Goal: Task Accomplishment & Management: Complete application form

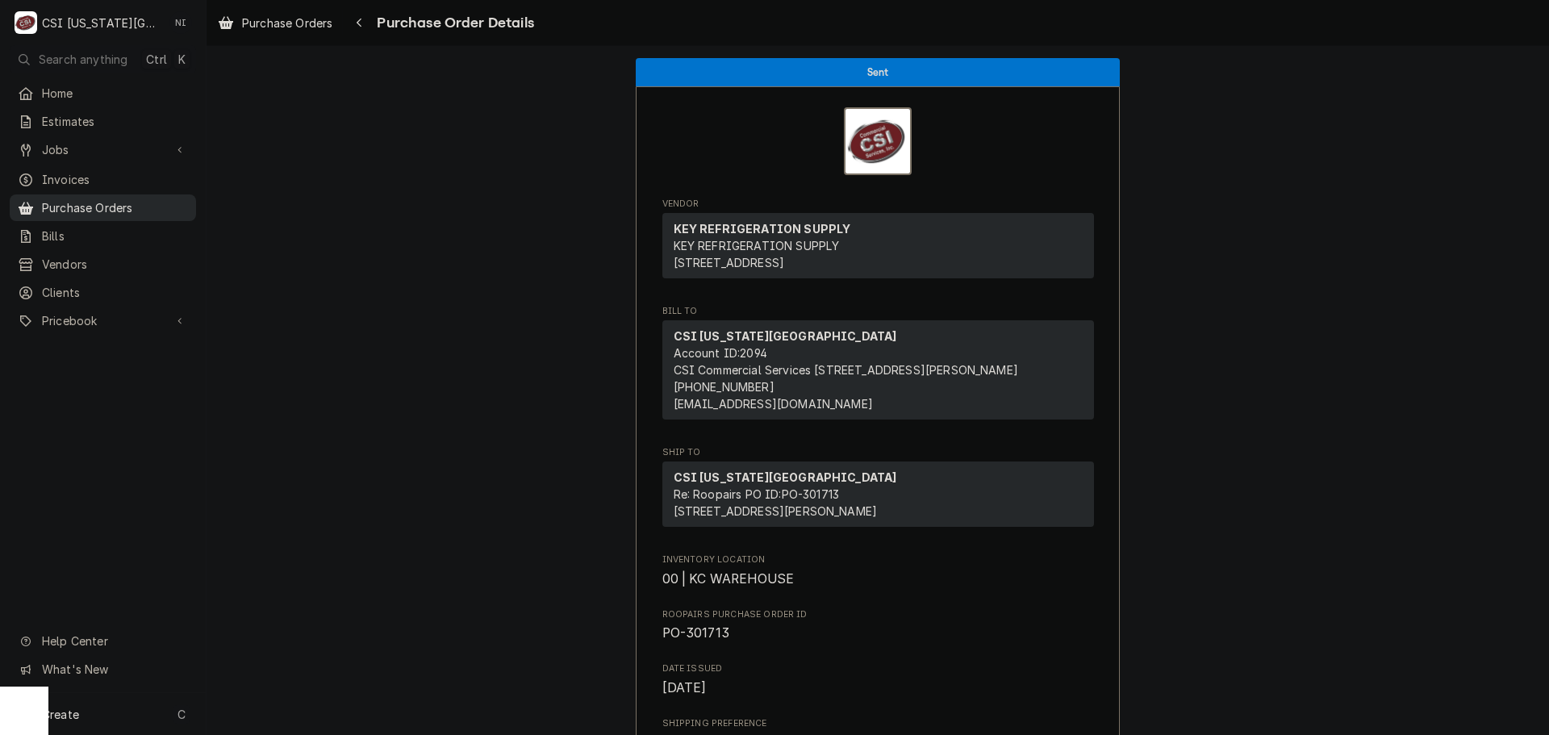
click at [124, 200] on span "Purchase Orders" at bounding box center [115, 207] width 146 height 17
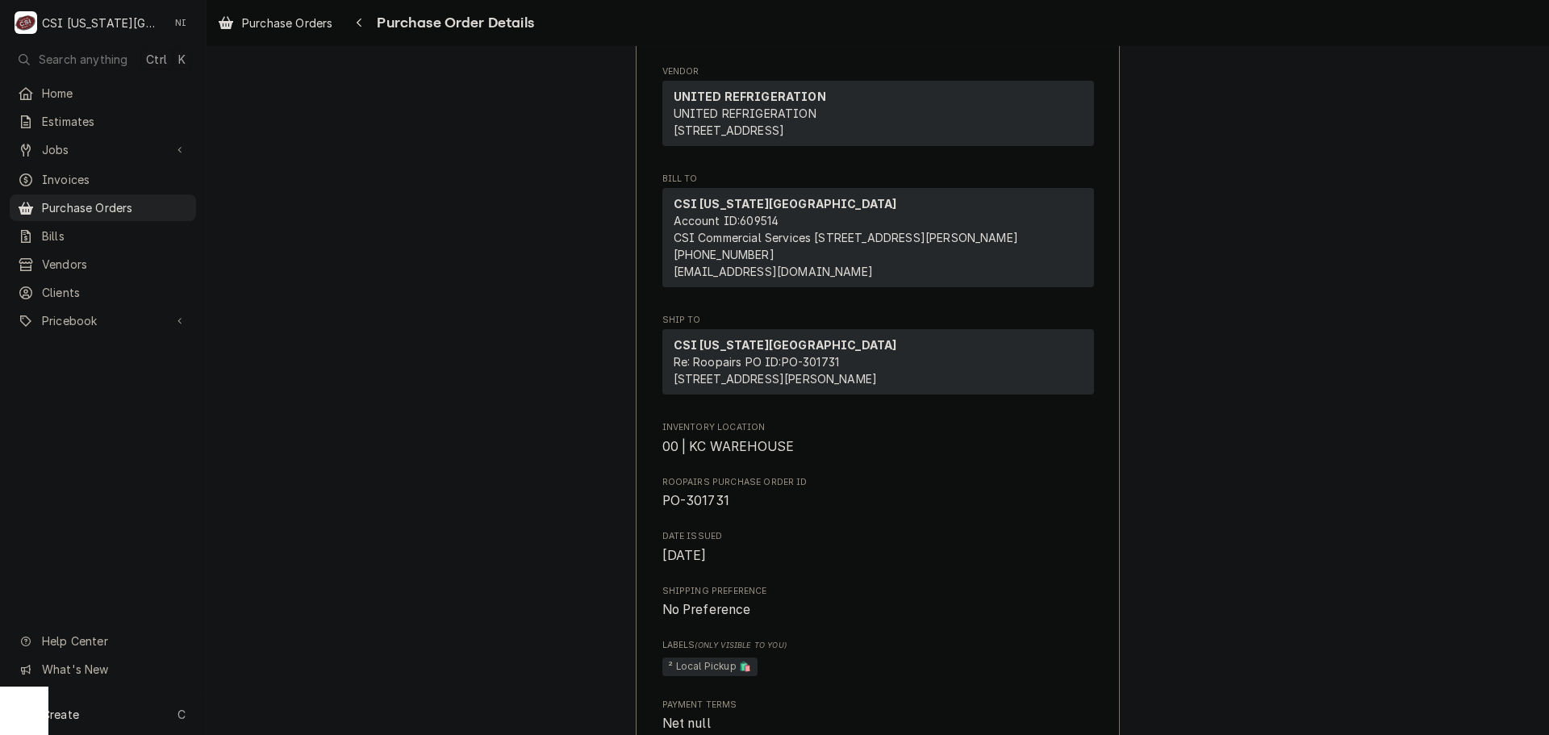
scroll to position [161, 0]
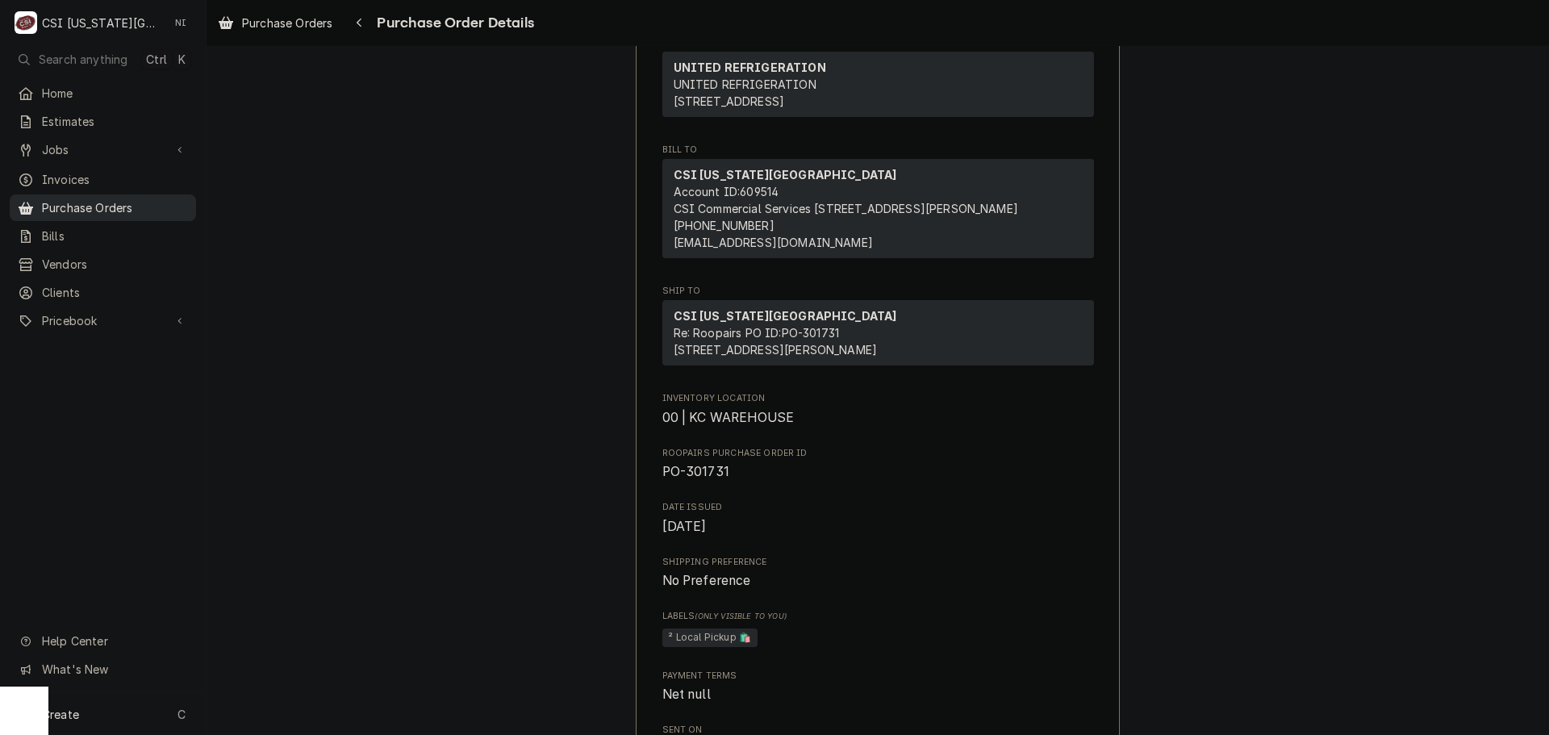
click at [104, 201] on span "Purchase Orders" at bounding box center [115, 207] width 146 height 17
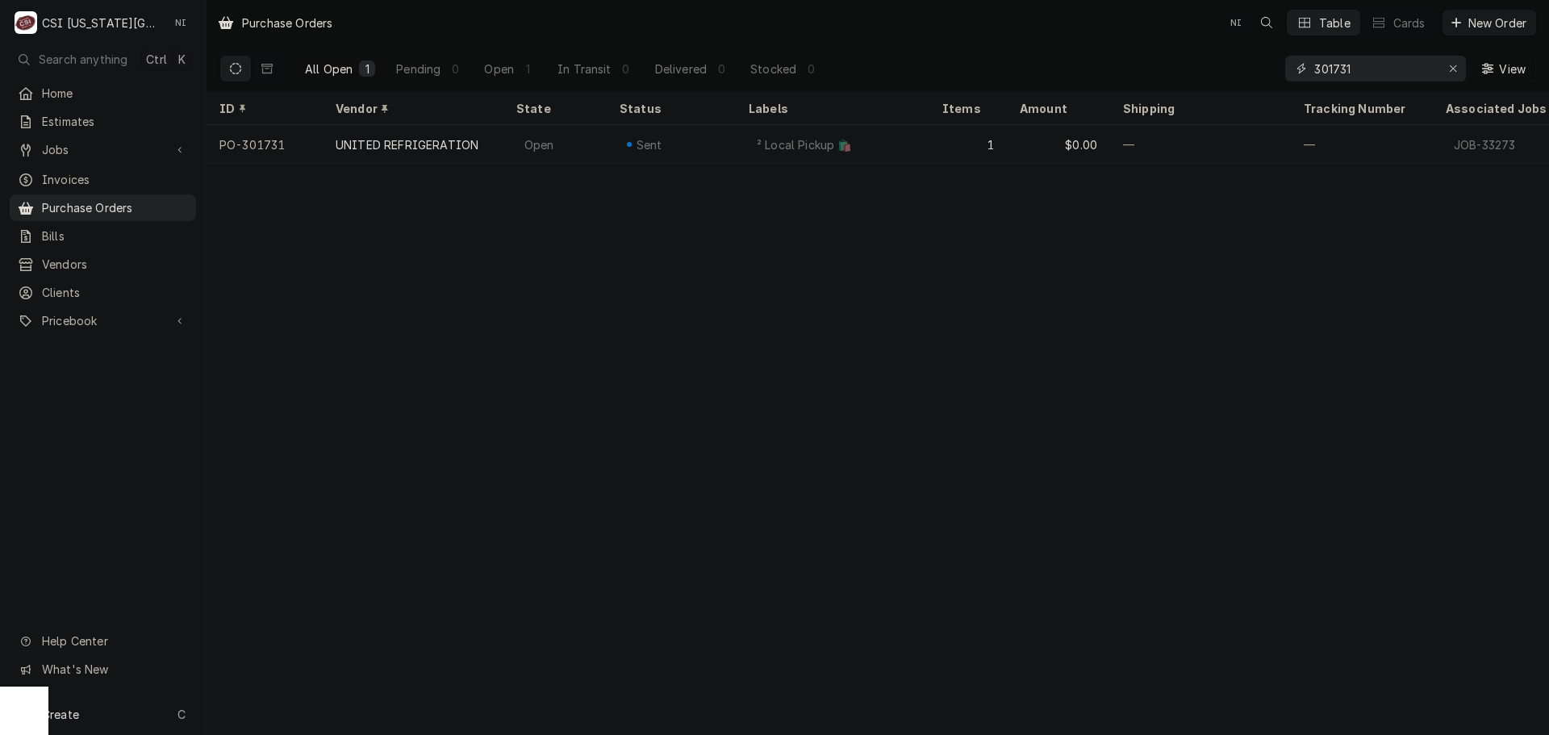
drag, startPoint x: 1362, startPoint y: 72, endPoint x: 1186, endPoint y: 77, distance: 176.0
click at [1175, 72] on div "All Open 1 Pending 0 Open 1 In Transit 0 Delivered 0 Stocked 0 301731 View" at bounding box center [877, 68] width 1317 height 45
type input "j"
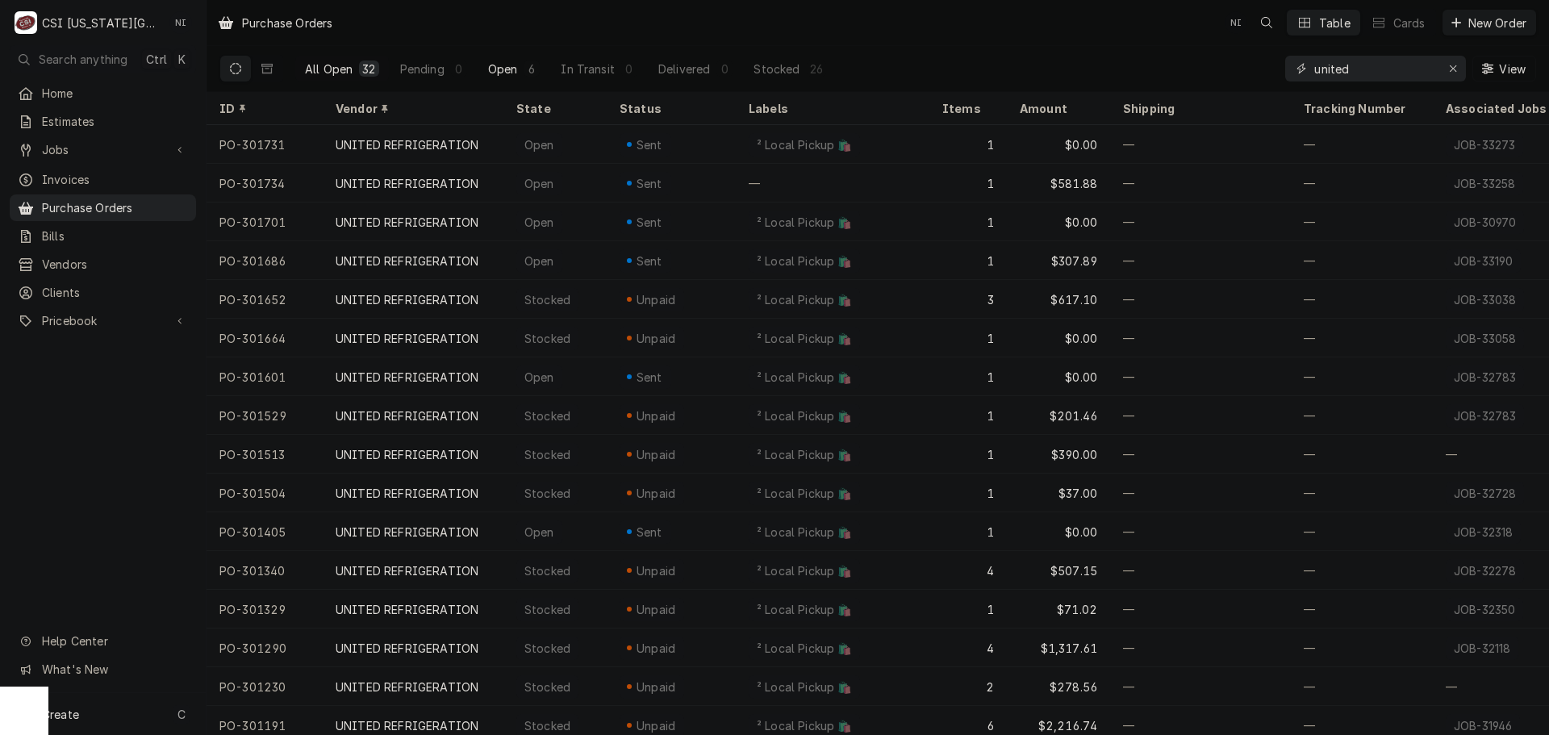
type input "united"
click at [508, 75] on div "Open" at bounding box center [503, 69] width 30 height 17
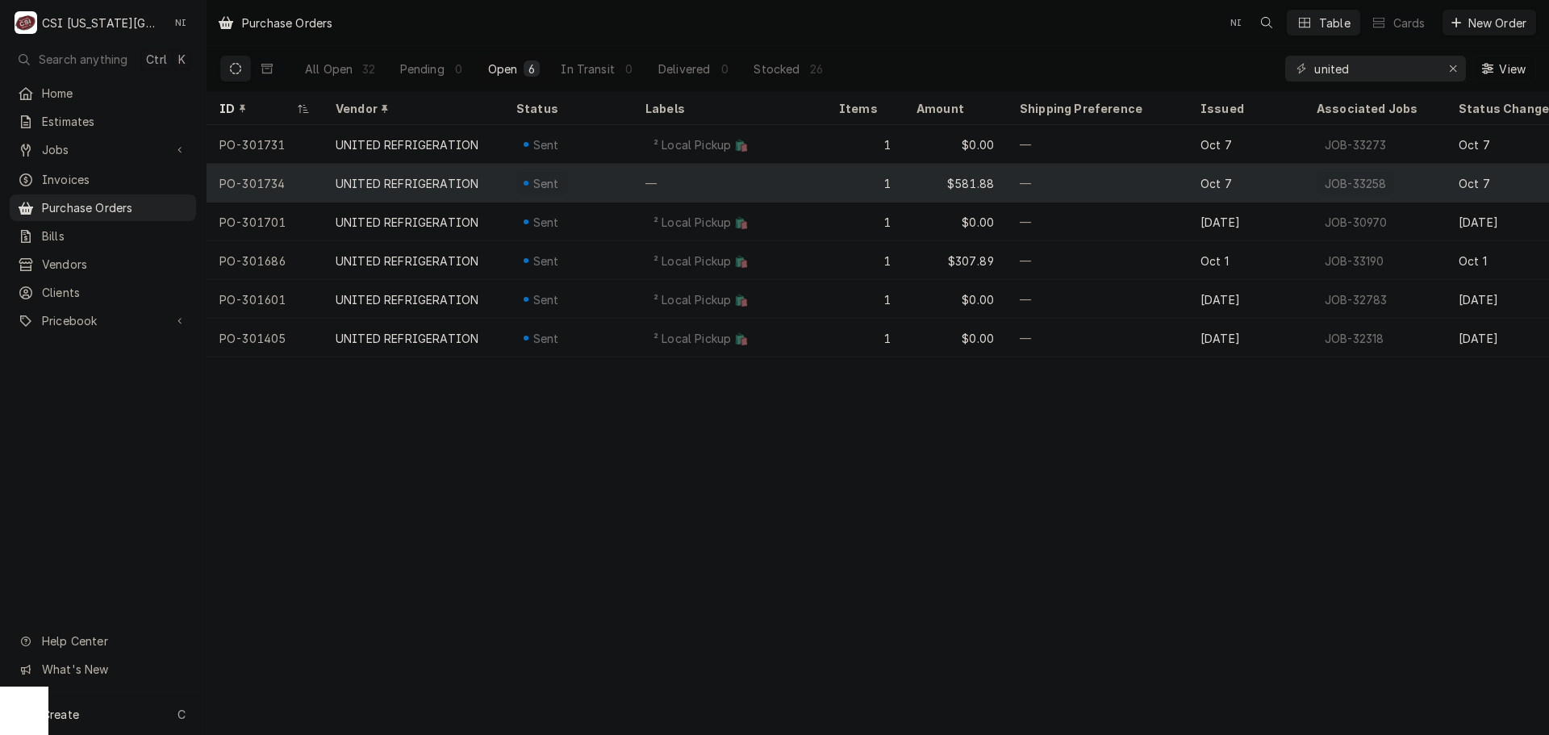
click at [491, 178] on div "UNITED REFRIGERATION" at bounding box center [413, 183] width 181 height 39
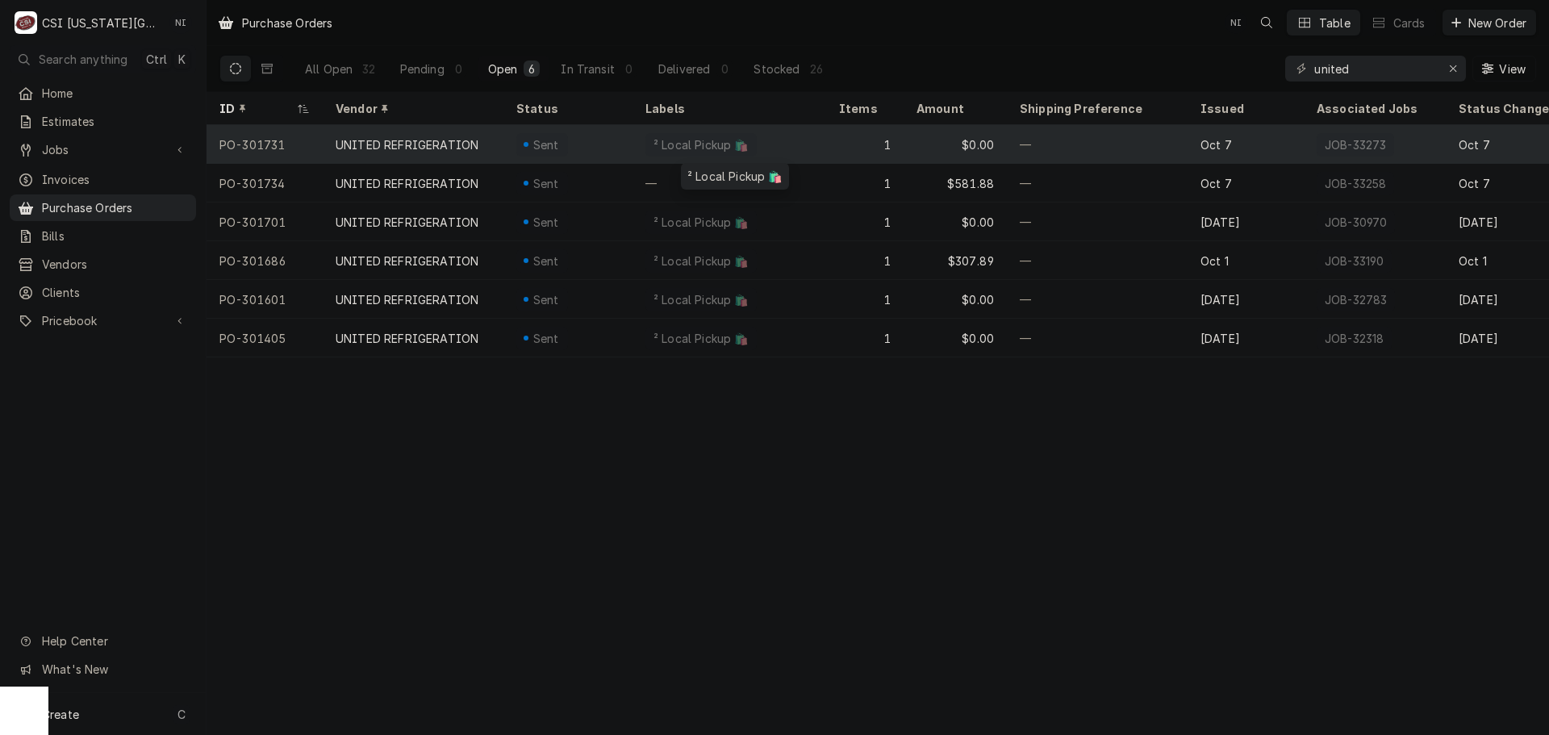
click at [773, 148] on div "² Local Pickup 🛍️" at bounding box center [730, 144] width 194 height 39
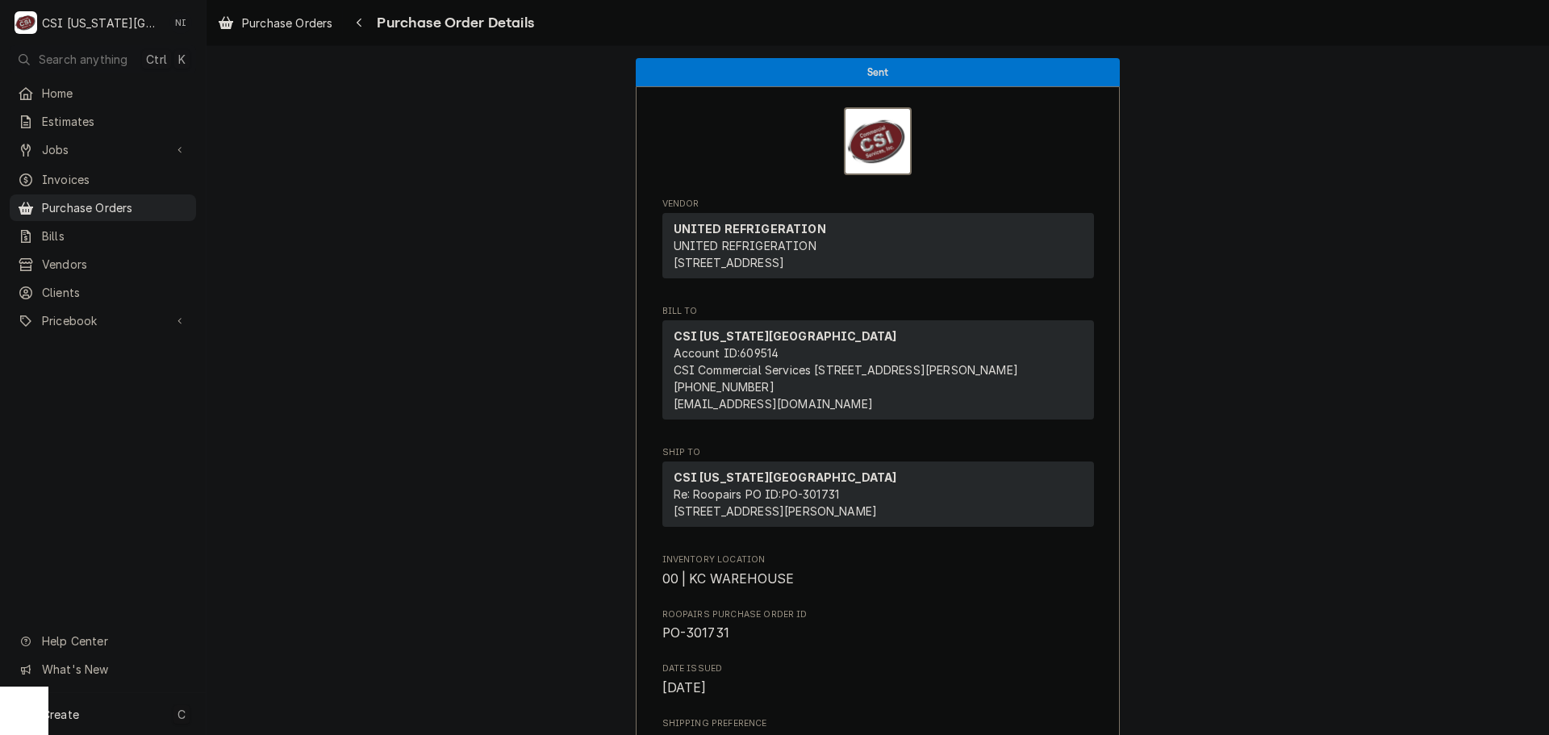
click at [128, 721] on div "Create C" at bounding box center [103, 714] width 206 height 42
click at [281, 607] on div "Purchase Order" at bounding box center [302, 603] width 108 height 17
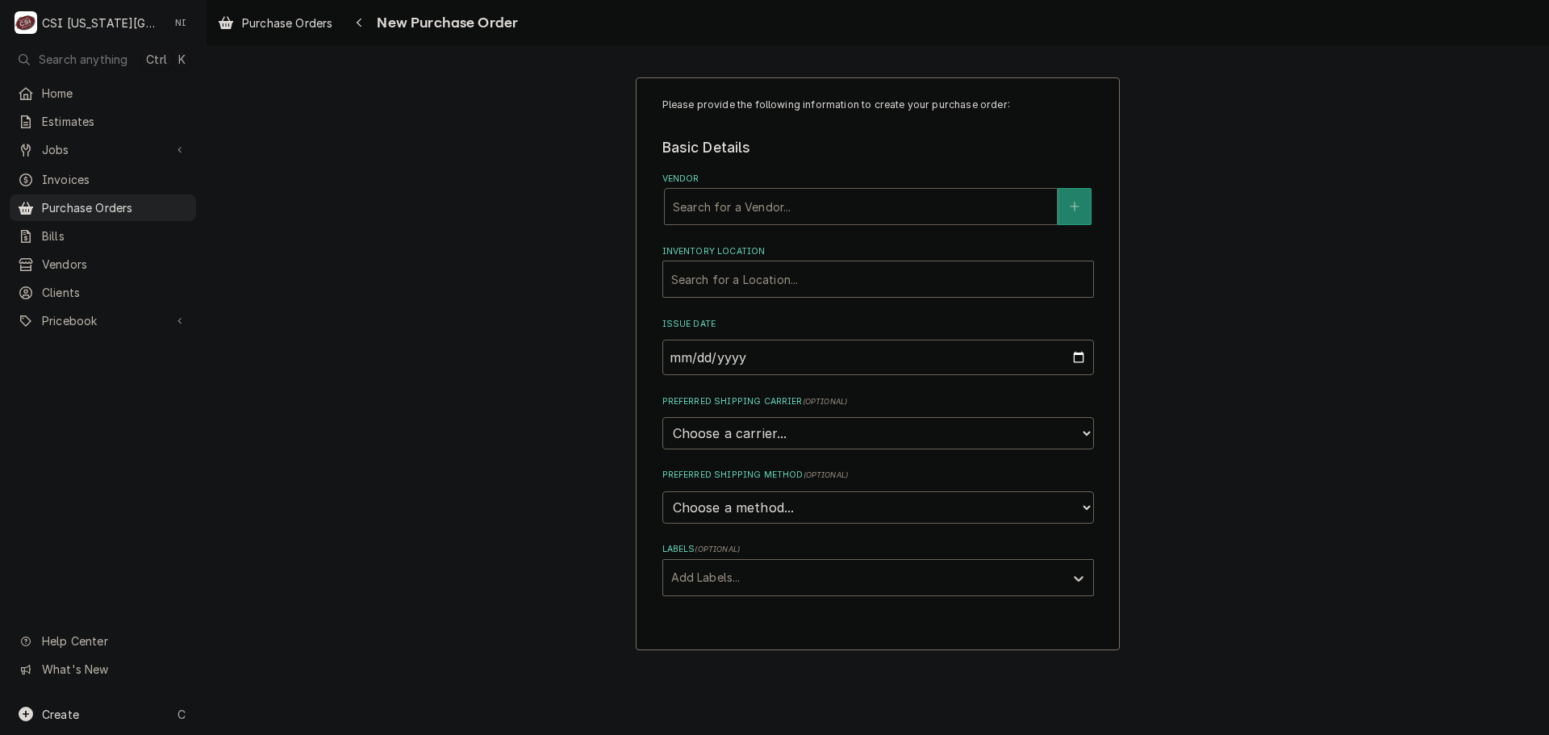
click at [717, 211] on div "Vendor" at bounding box center [861, 206] width 376 height 29
type input "united"
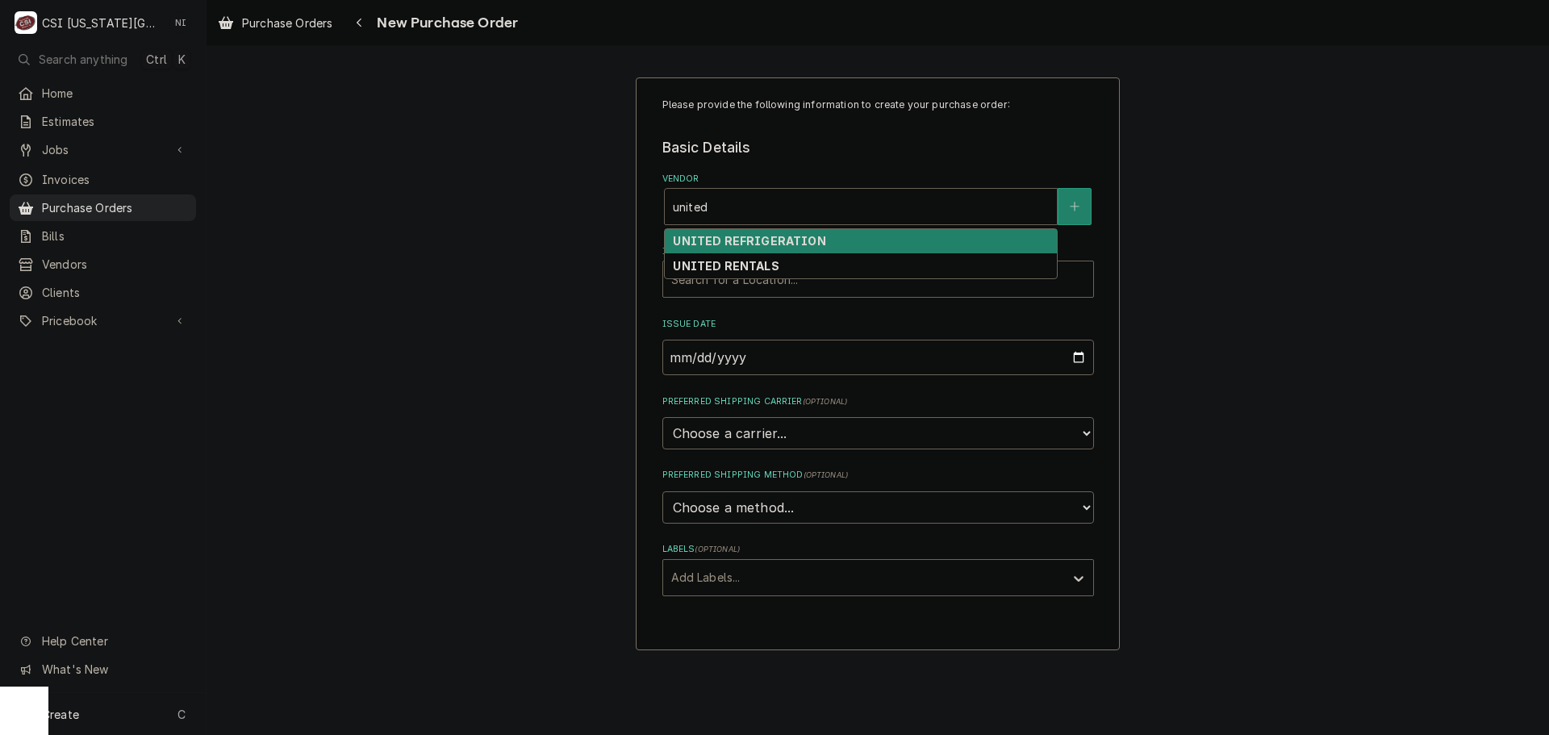
click at [783, 240] on strong "UNITED REFRIGERATION" at bounding box center [749, 241] width 153 height 14
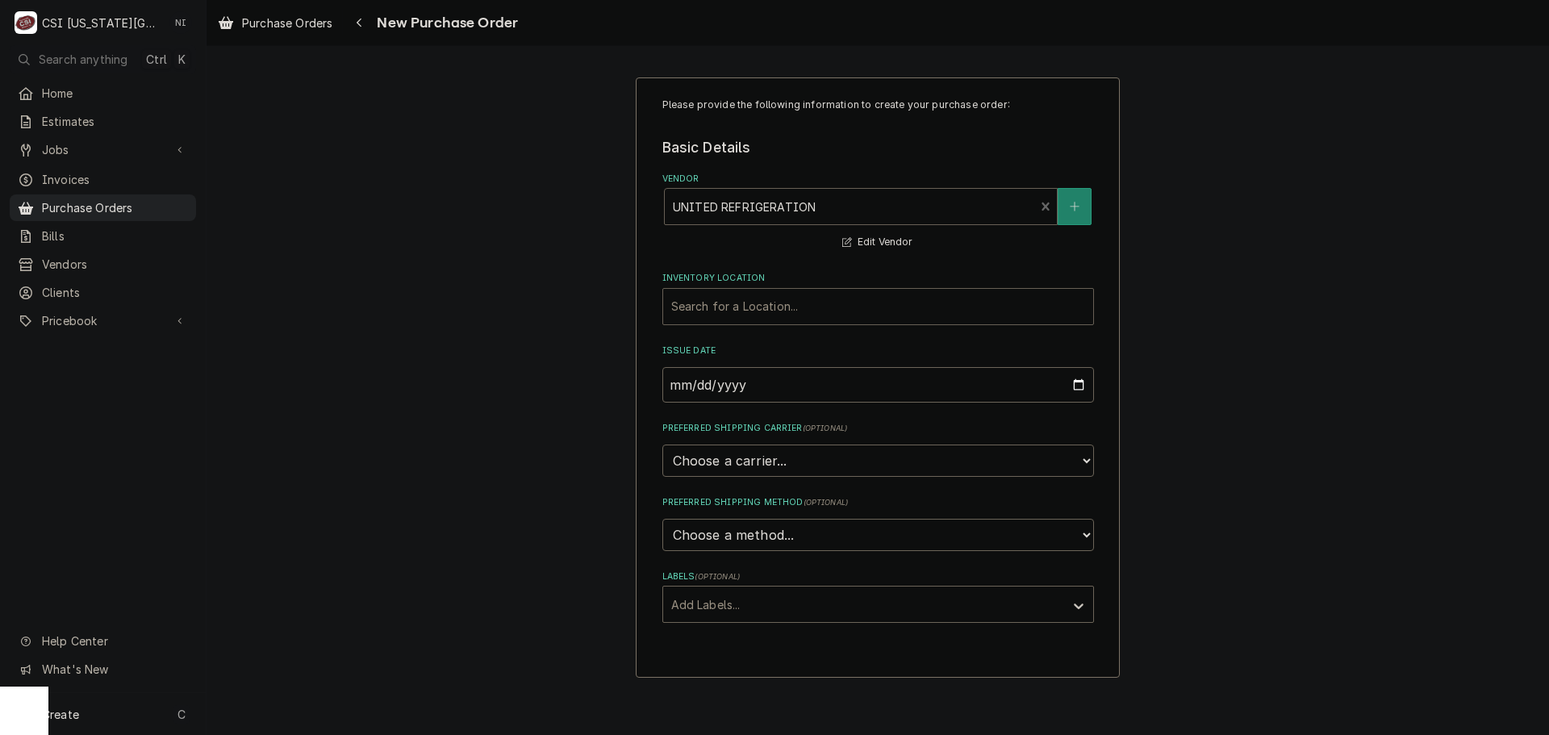
click at [789, 308] on div "Inventory Location" at bounding box center [878, 306] width 414 height 29
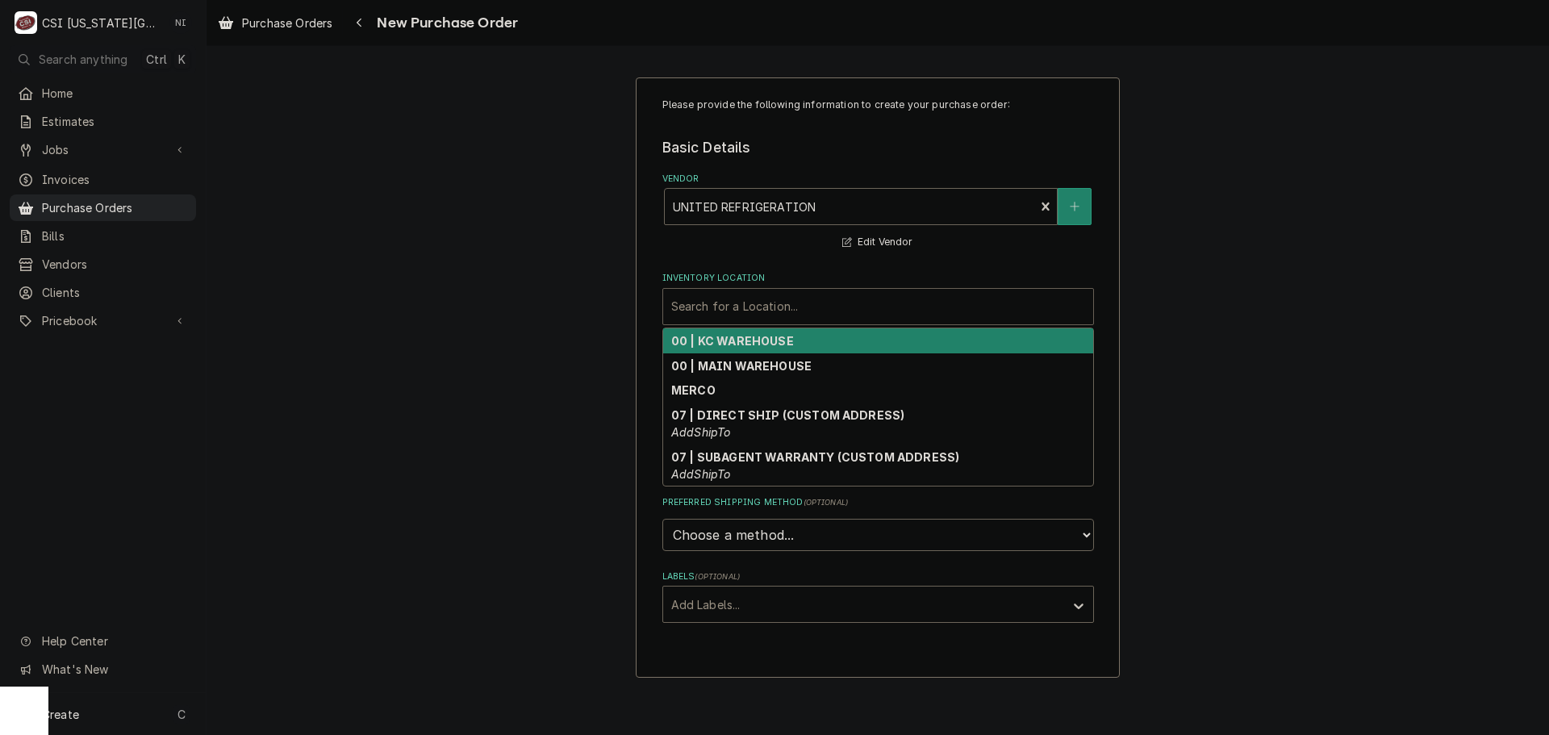
click at [781, 349] on div "00 | KC WAREHOUSE" at bounding box center [878, 340] width 430 height 25
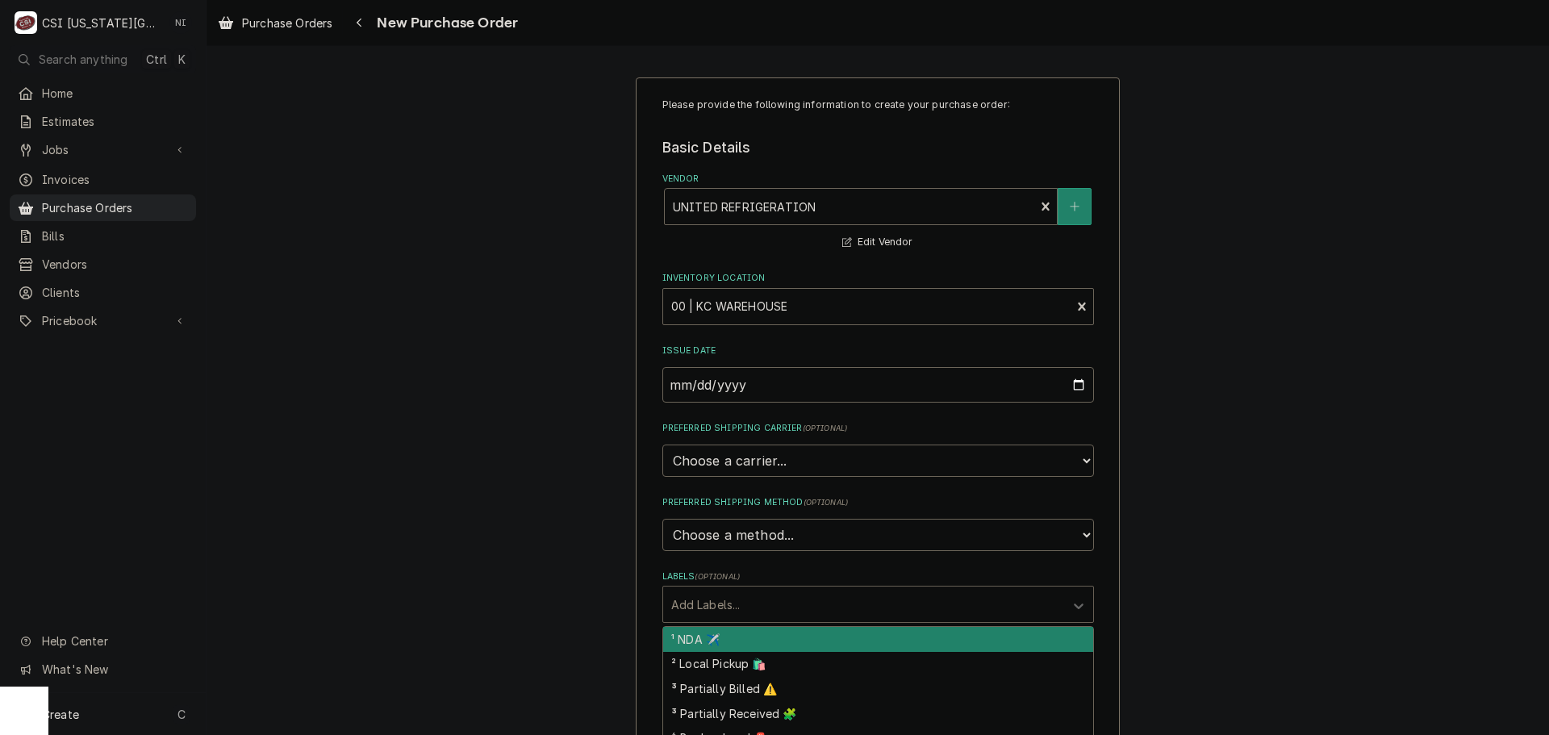
click at [774, 591] on div "Labels" at bounding box center [863, 604] width 385 height 29
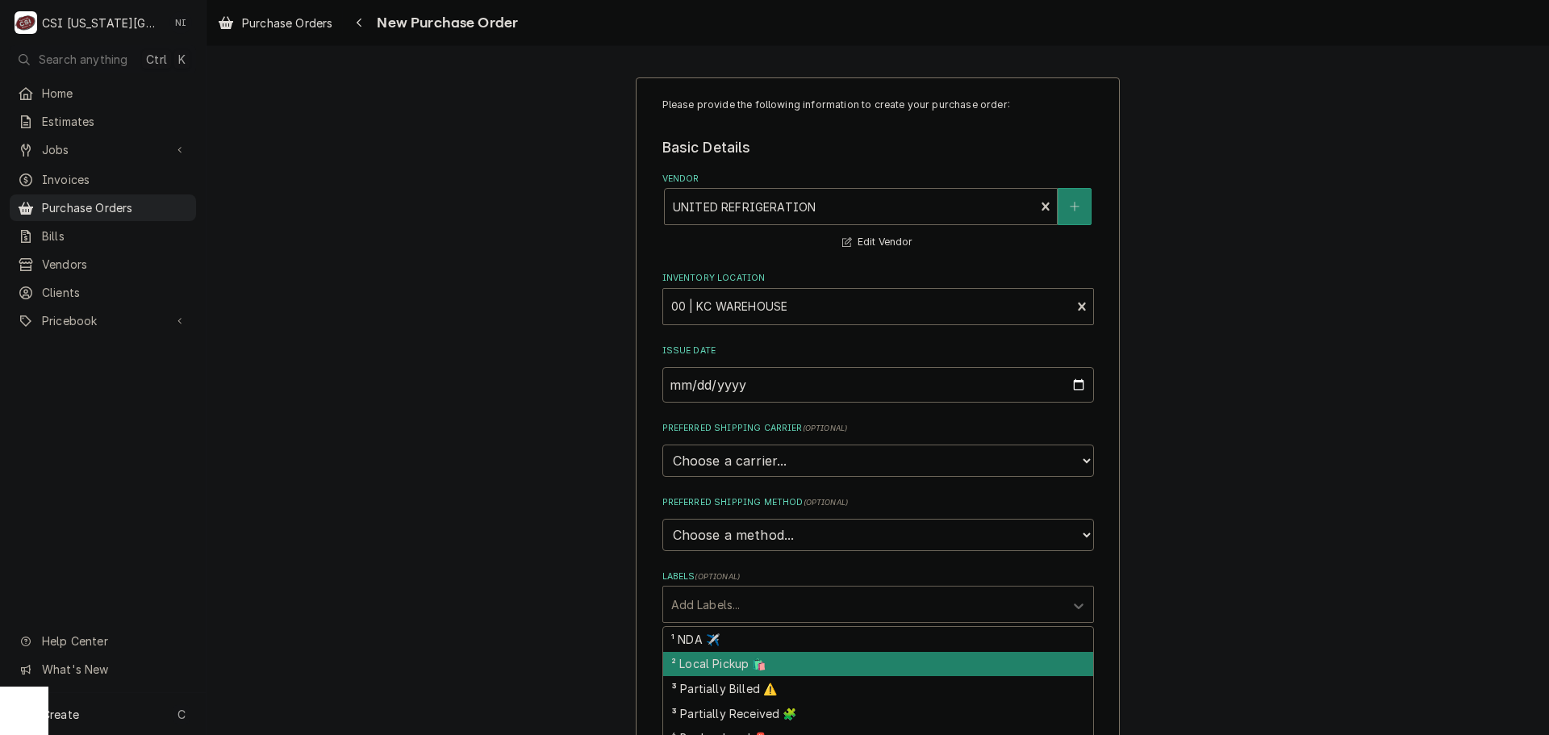
click at [745, 662] on div "² Local Pickup 🛍️" at bounding box center [878, 664] width 430 height 25
type textarea "x"
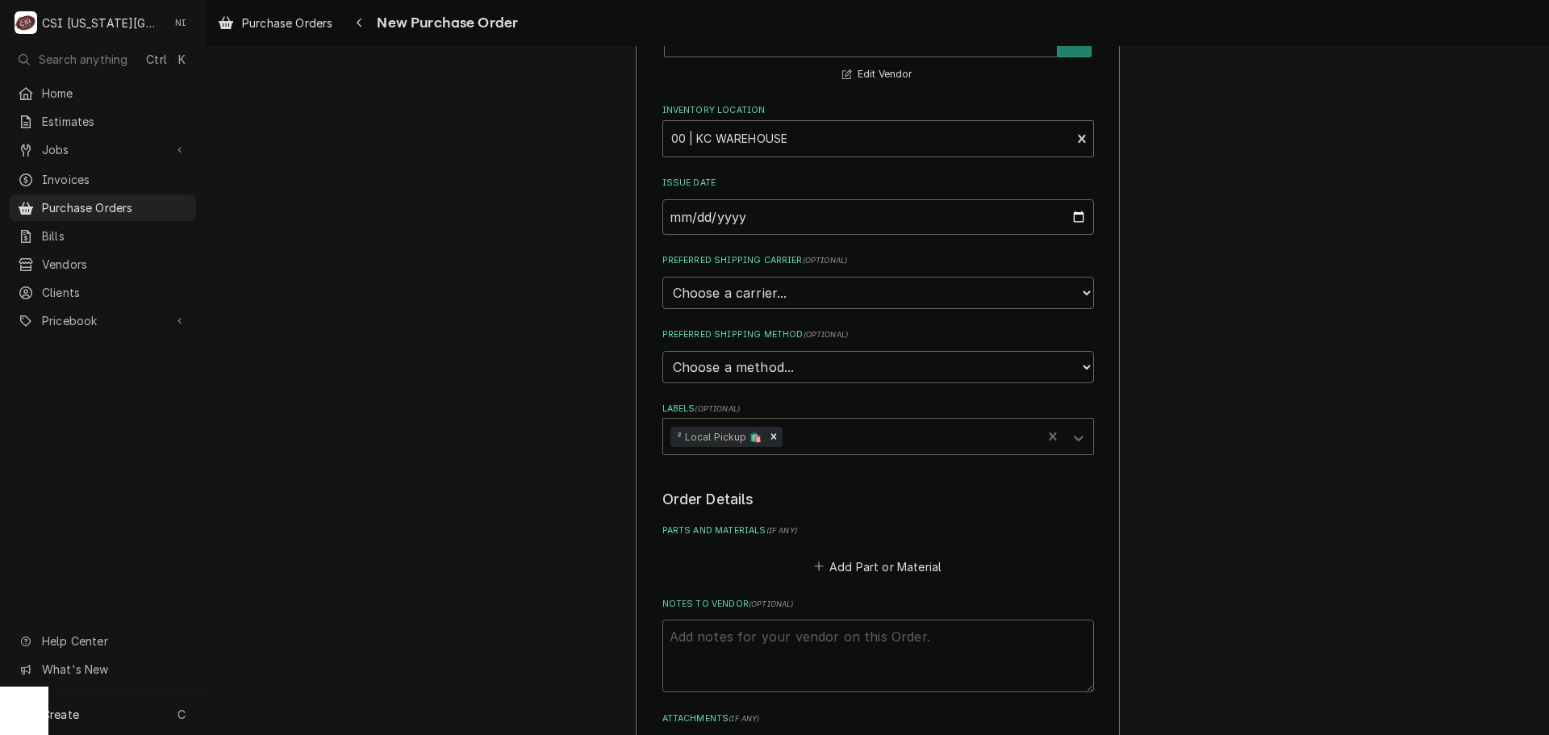
scroll to position [242, 0]
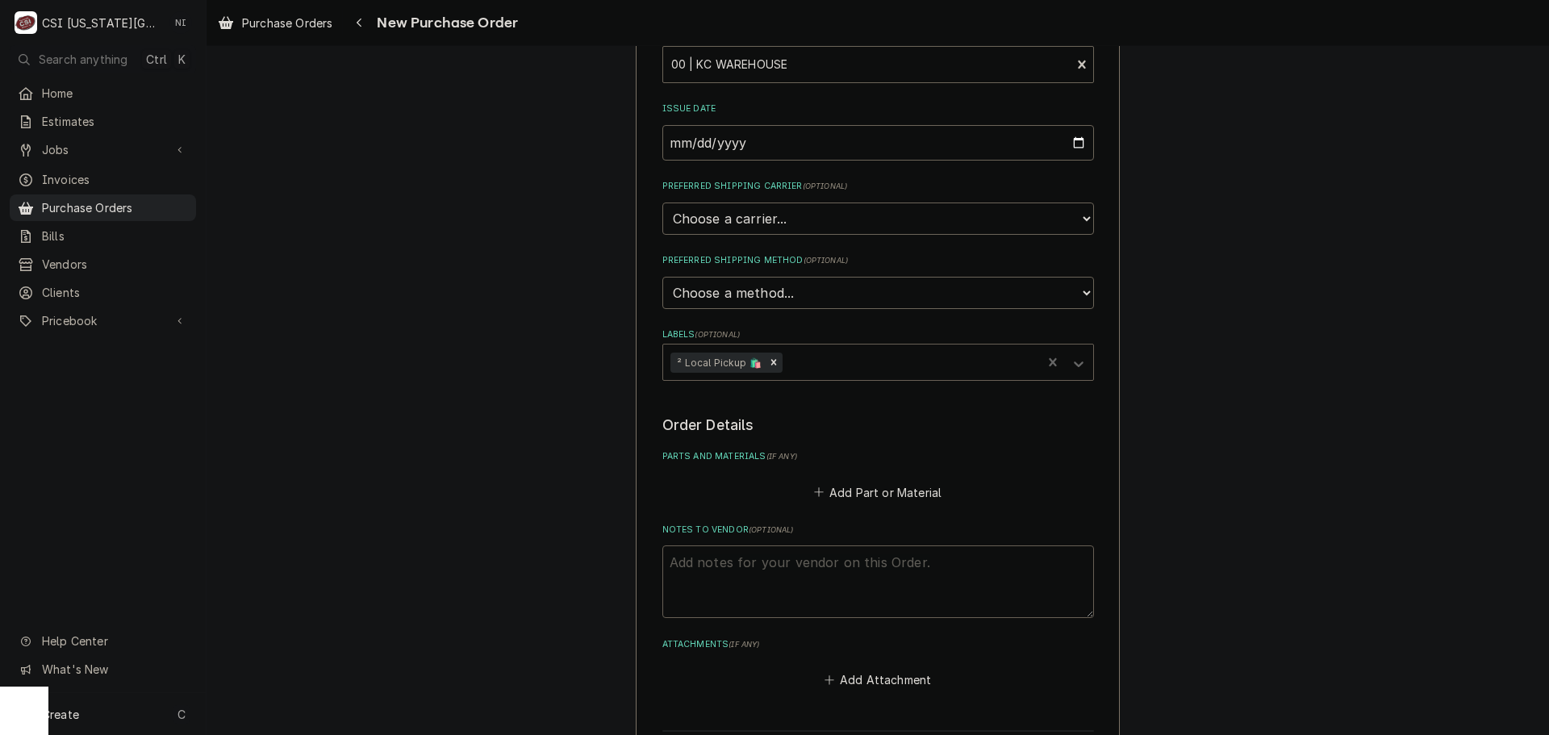
click at [757, 575] on textarea "Notes to Vendor ( optional )" at bounding box center [878, 581] width 432 height 73
type textarea "T"
type textarea "x"
type textarea "Tr"
type textarea "x"
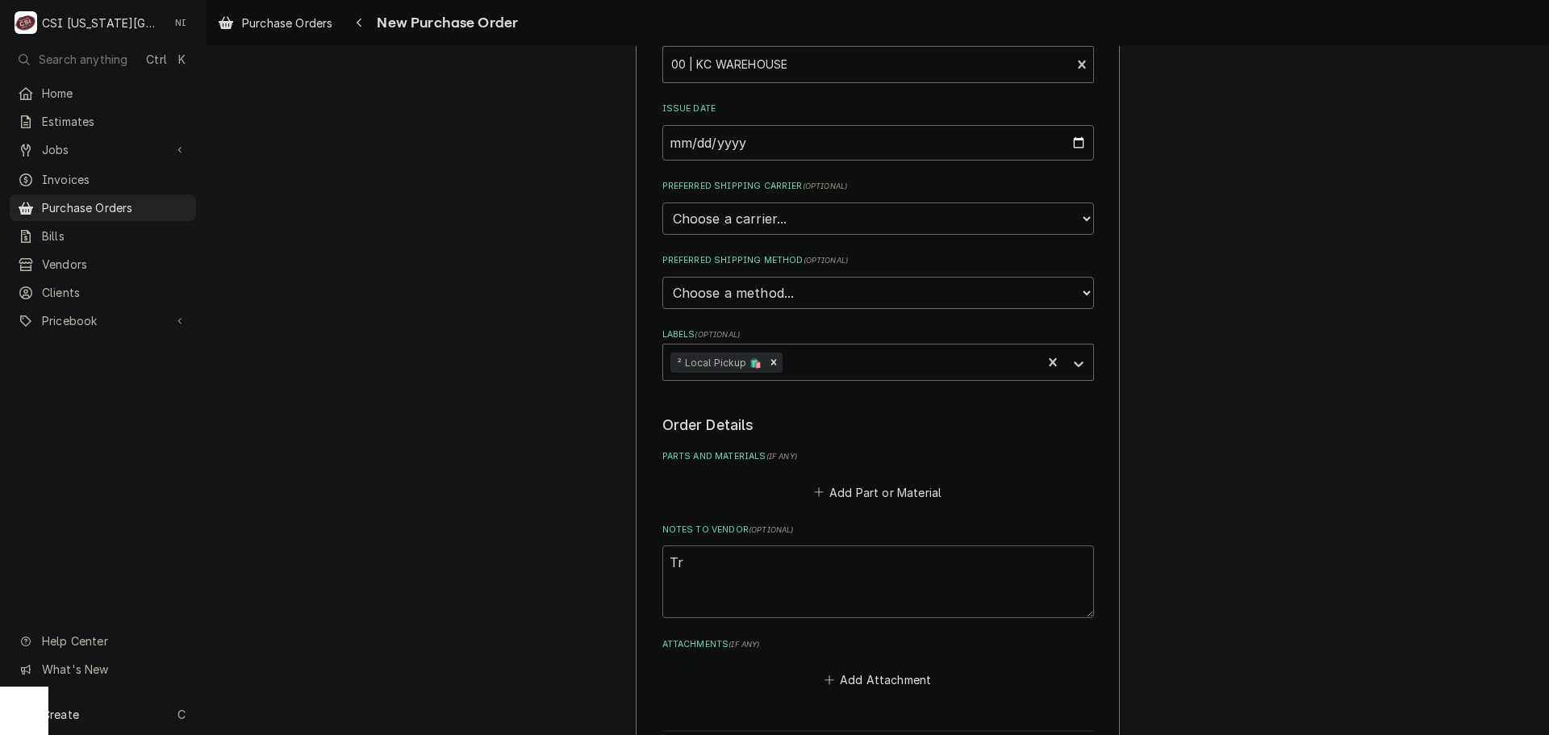
type textarea "Tre"
type textarea "x"
type textarea "Trey"
type textarea "x"
type textarea "Trey"
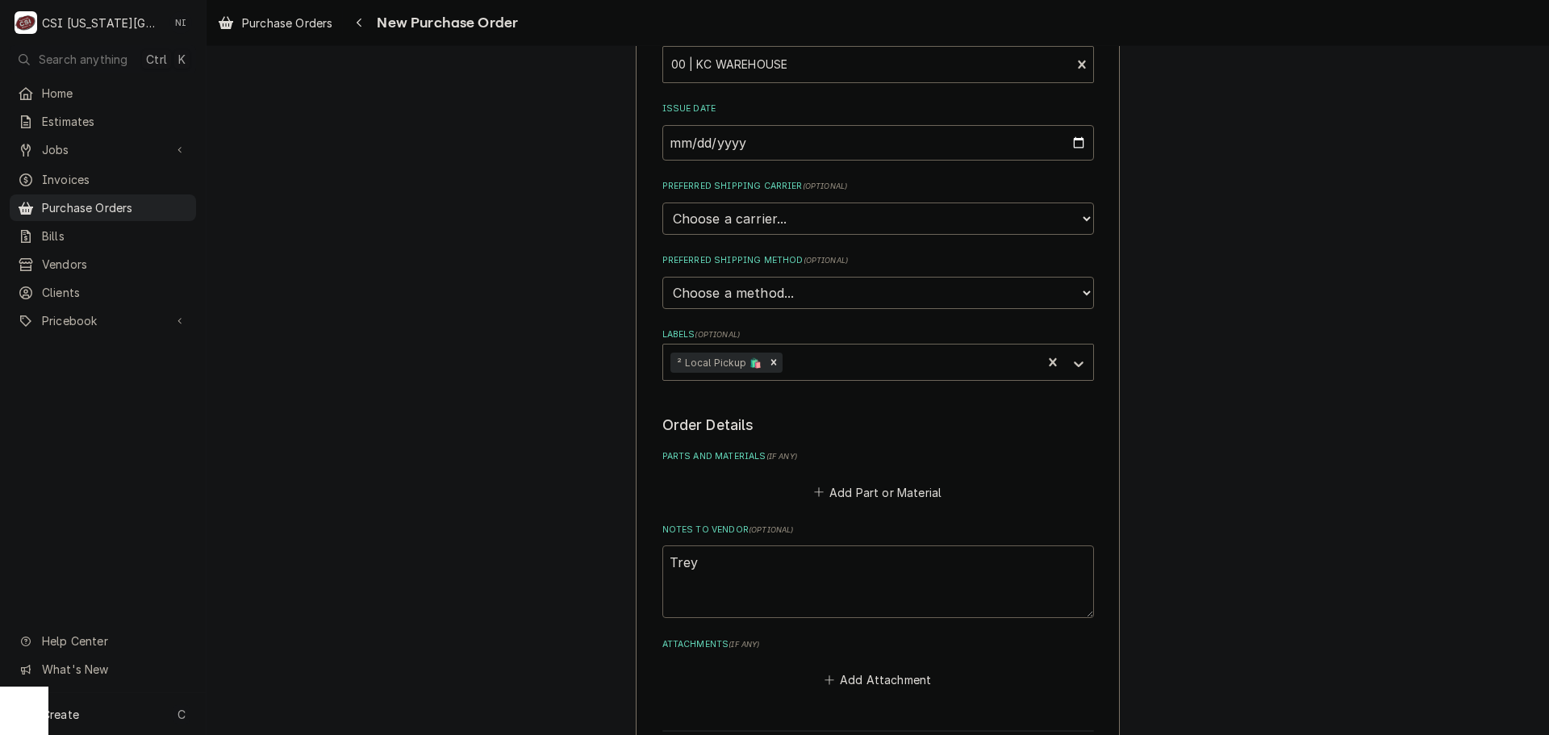
type textarea "x"
type textarea "Trey t"
type textarea "x"
type textarea "Trey tr"
type textarea "x"
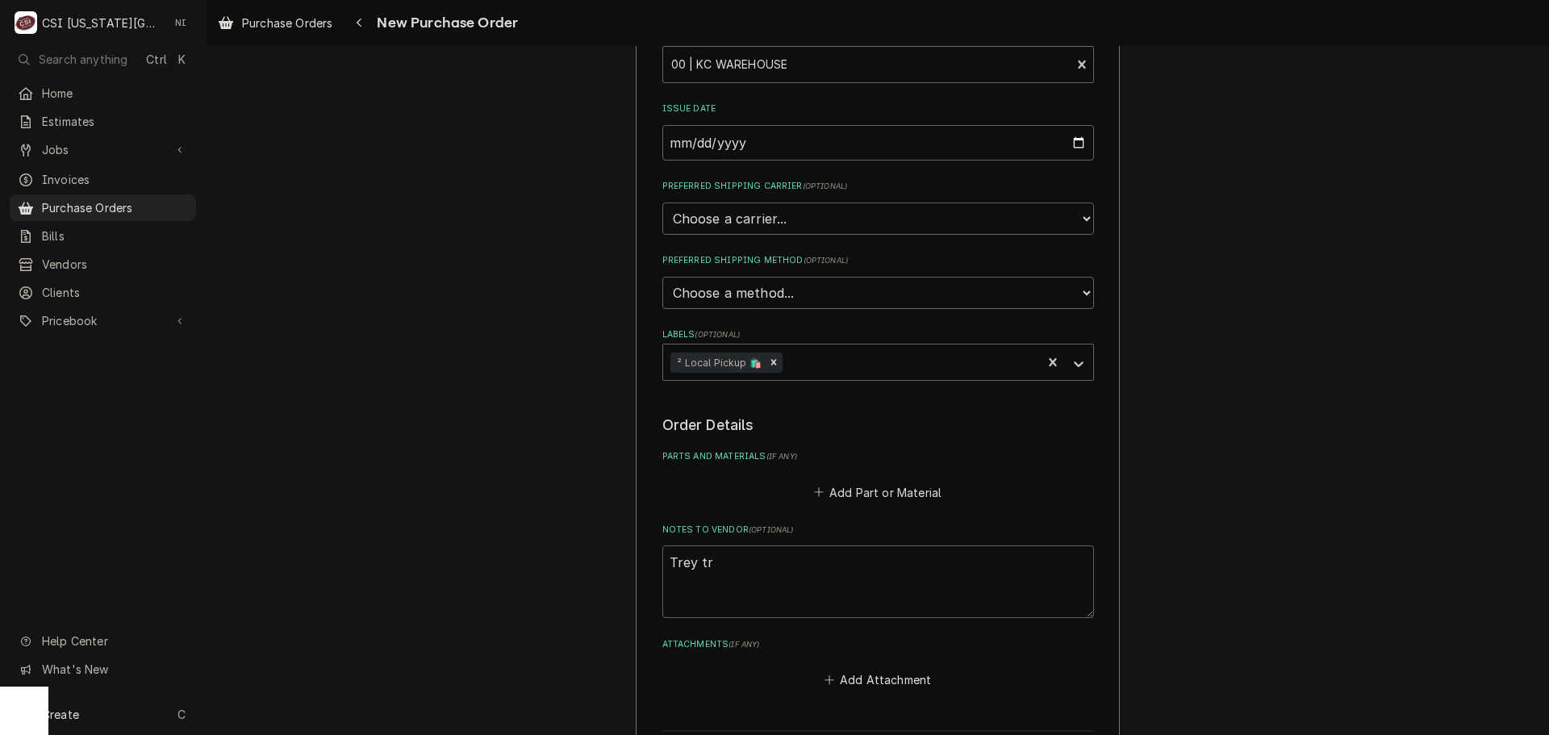
type textarea "Trey tru"
type textarea "x"
type textarea "Trey truc"
type textarea "x"
type textarea "Trey truck"
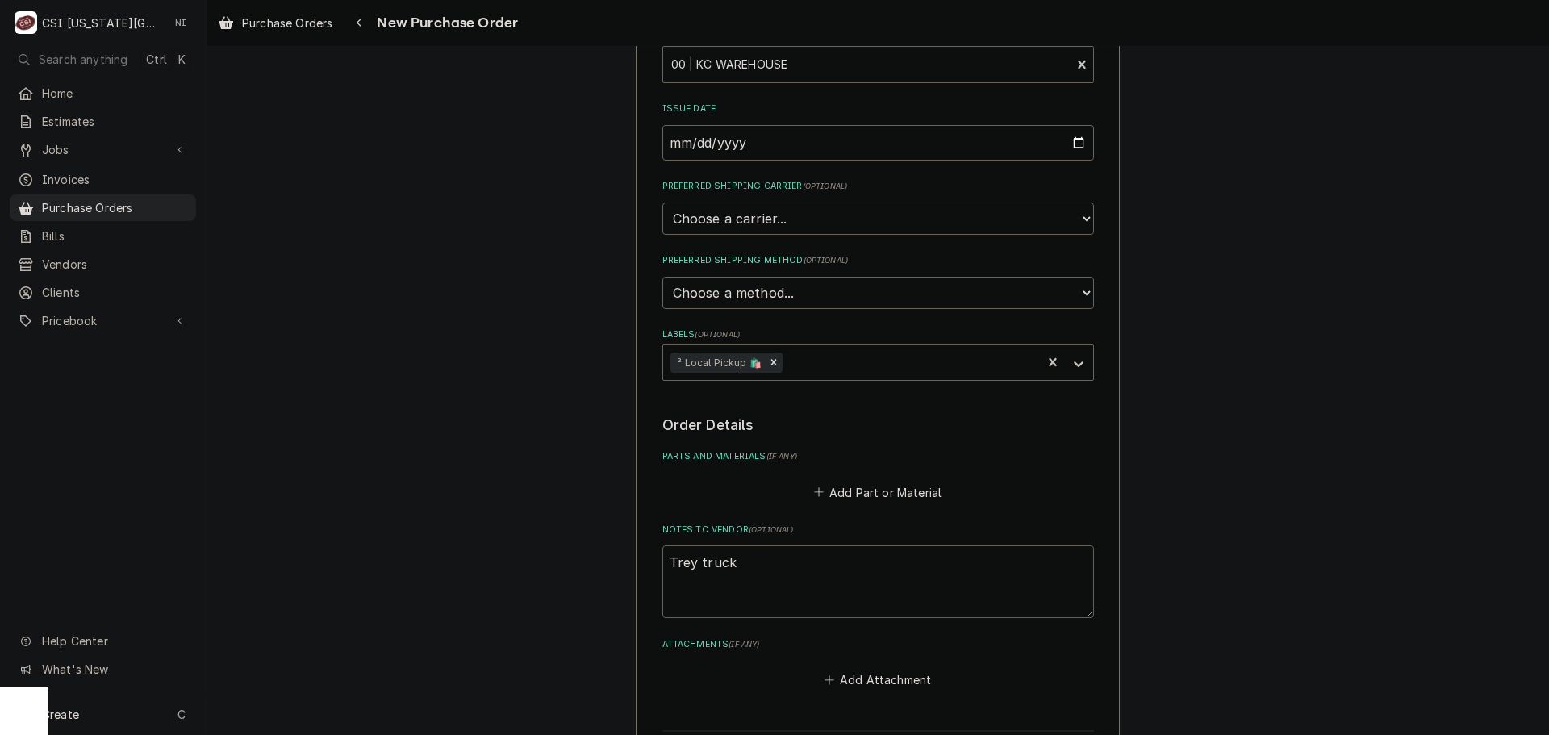
type textarea "x"
type textarea "Trey truck s"
type textarea "x"
type textarea "Trey truck st"
type textarea "x"
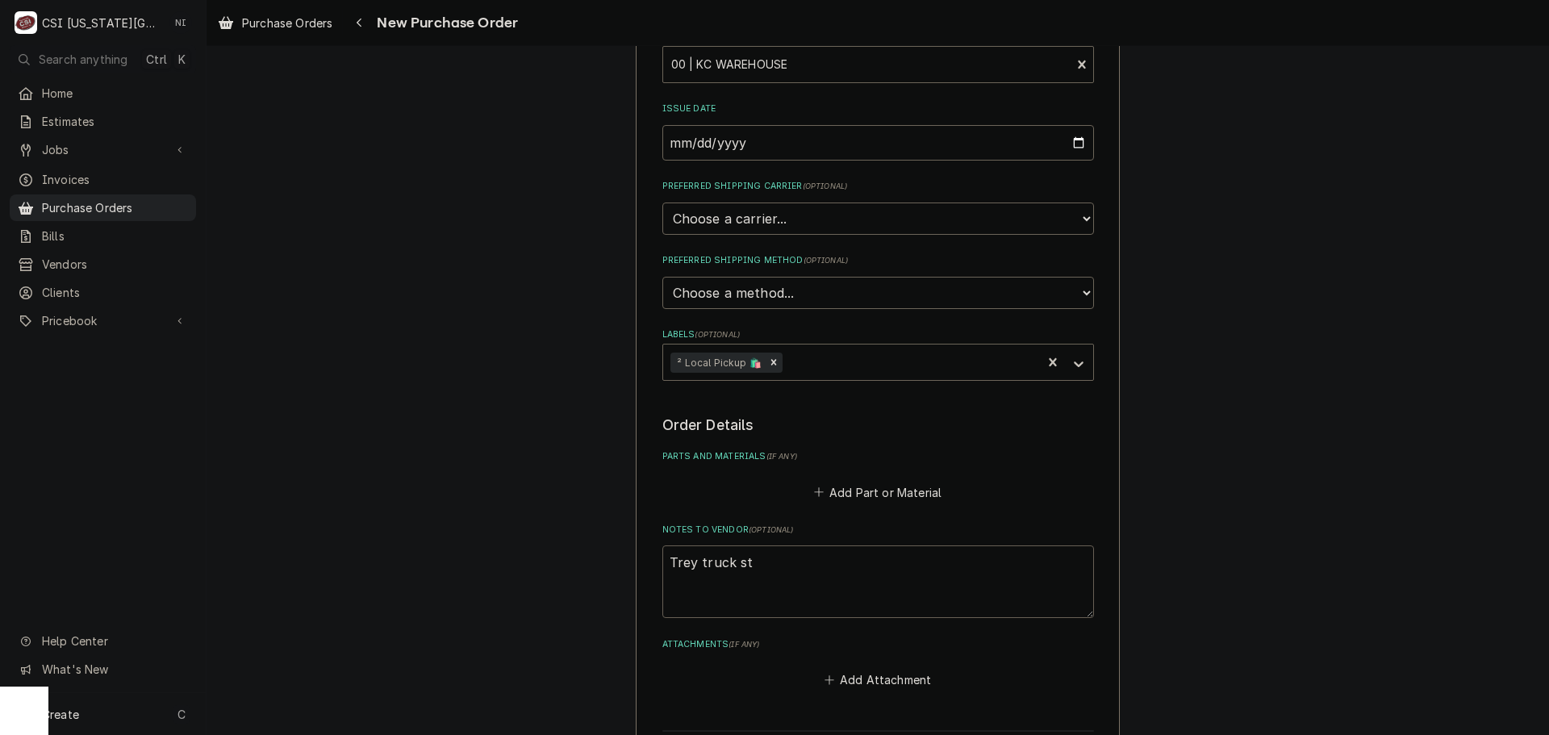
type textarea "Trey truck sto"
type textarea "x"
type textarea "Trey truck stoc"
type textarea "x"
type textarea "Trey truck stock"
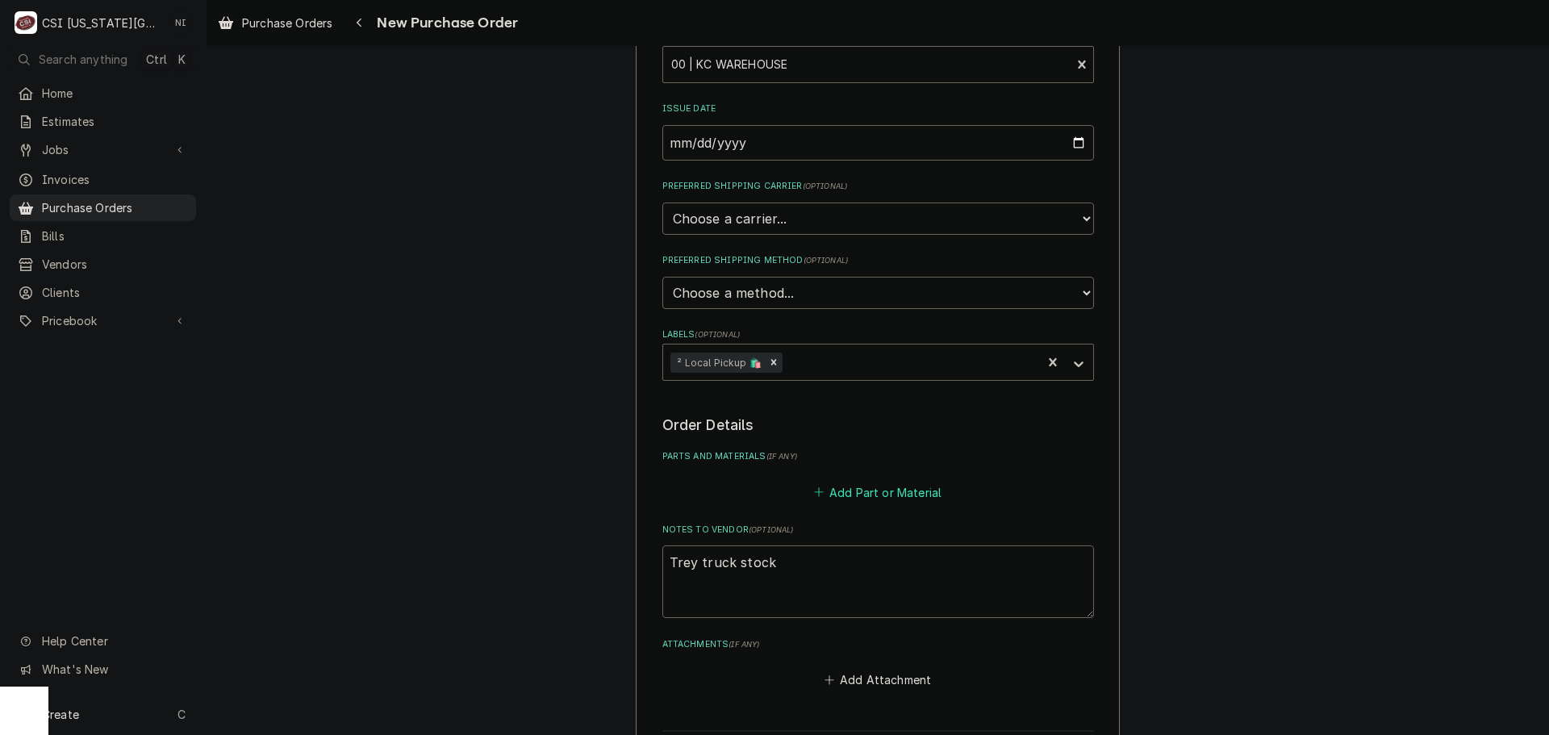
click at [862, 492] on button "Add Part or Material" at bounding box center [877, 492] width 133 height 23
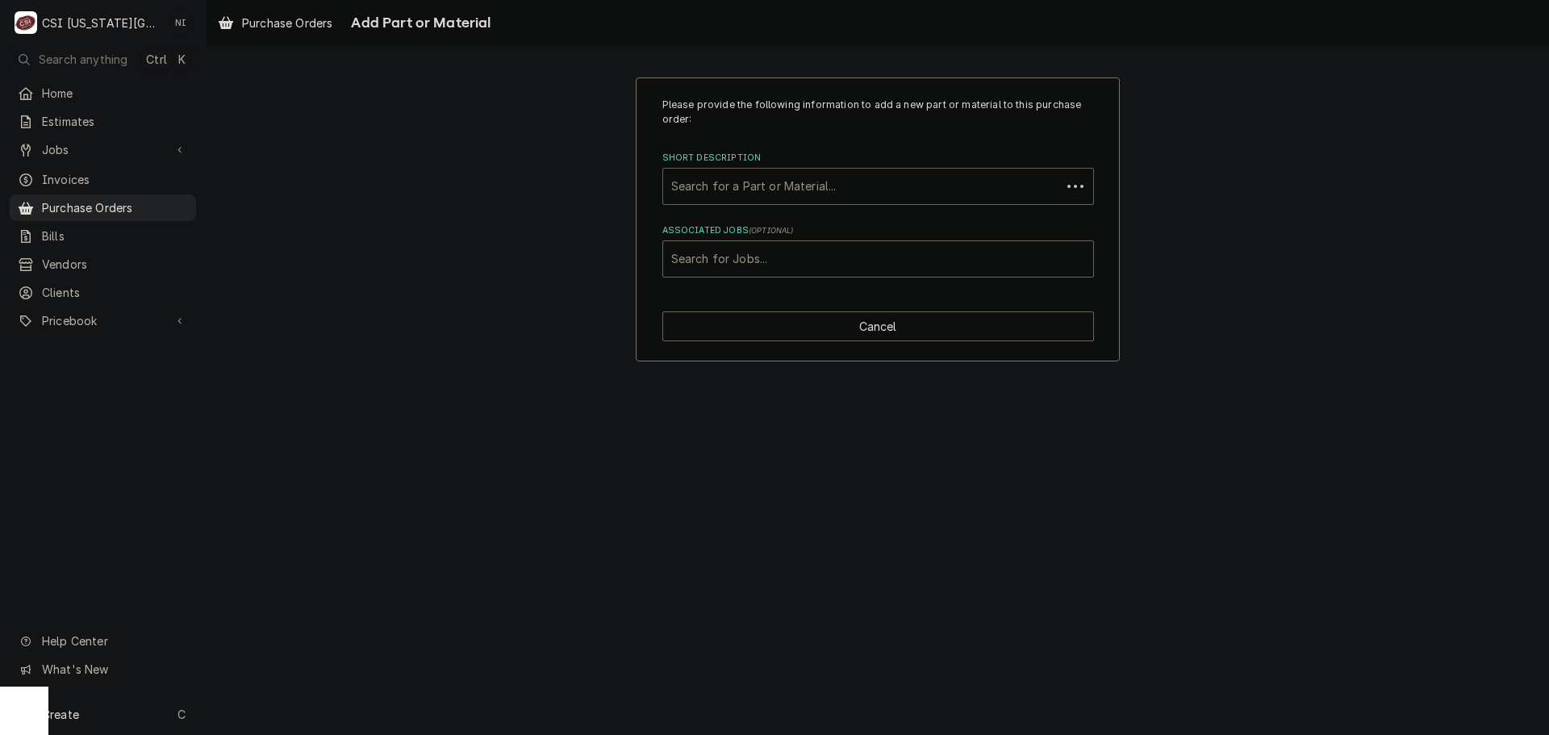
click at [792, 180] on div "Short Description" at bounding box center [862, 186] width 382 height 29
type input "misc pro"
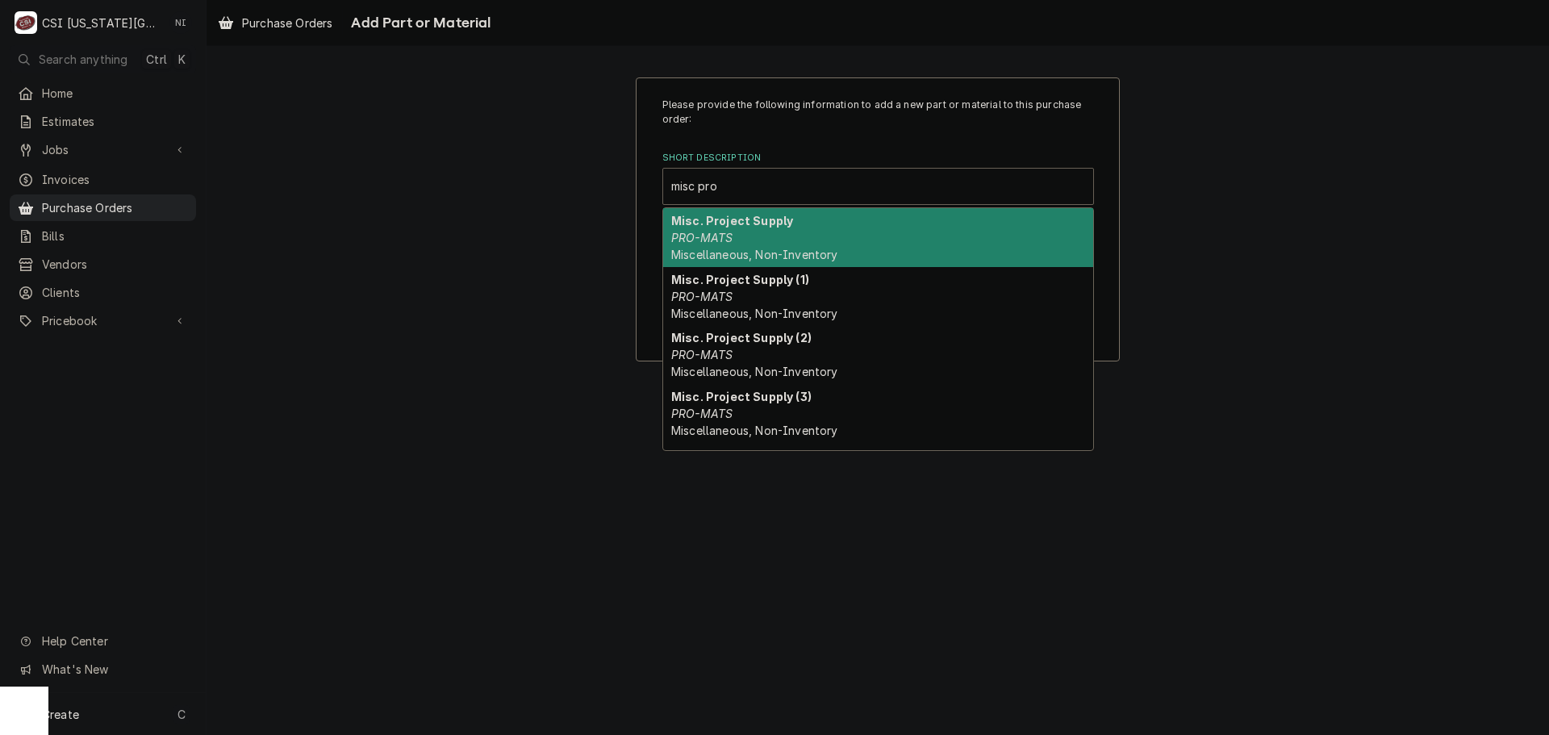
click at [779, 249] on span "Miscellaneous, Non-Inventory" at bounding box center [754, 255] width 166 height 14
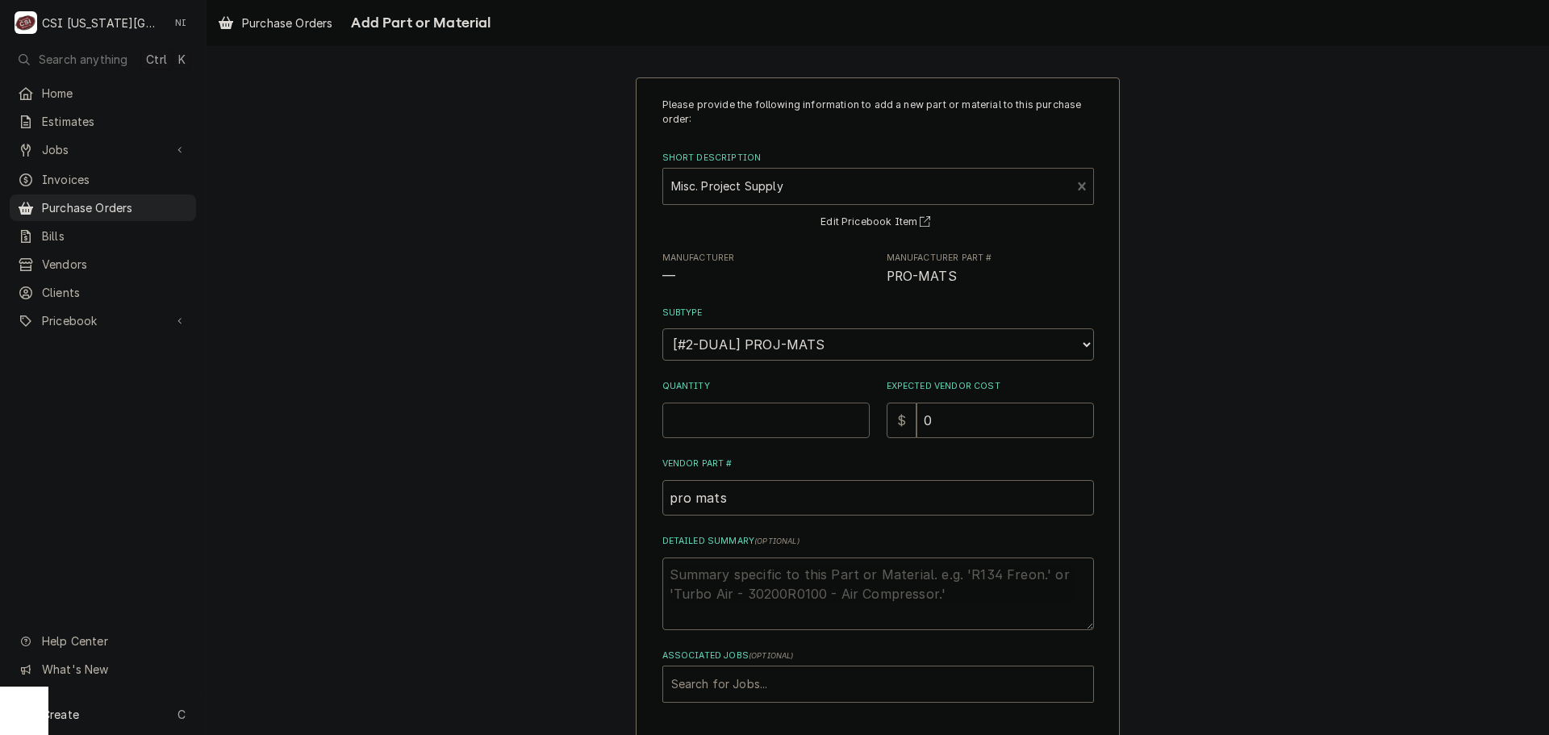
click at [743, 414] on input "Quantity" at bounding box center [765, 421] width 207 height 36
type textarea "x"
type input "1"
click at [960, 423] on input "0" at bounding box center [1006, 421] width 178 height 36
drag, startPoint x: 936, startPoint y: 420, endPoint x: 858, endPoint y: 421, distance: 78.3
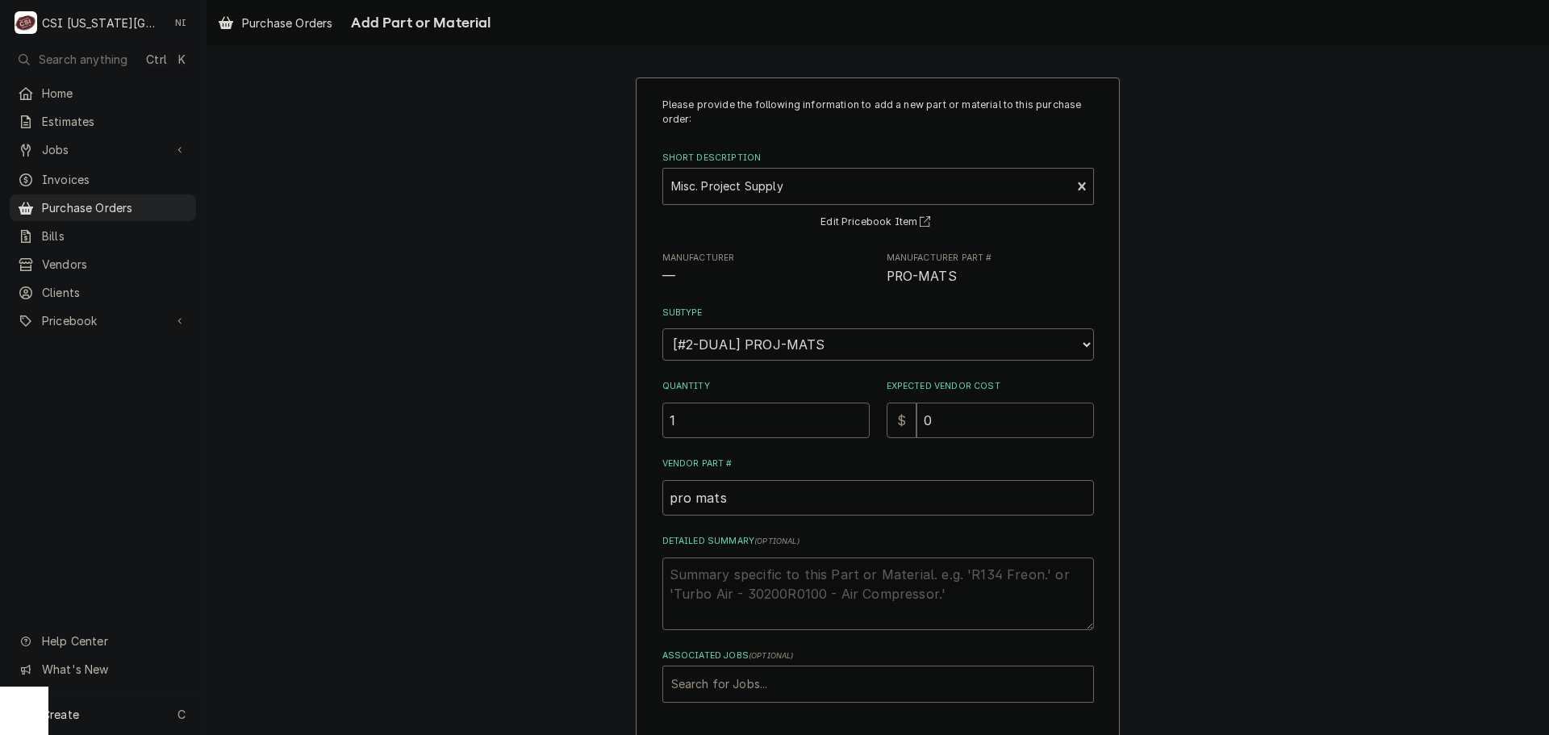
click at [858, 421] on div "Quantity 1 Expected Vendor Cost $ 0" at bounding box center [878, 408] width 432 height 57
type textarea "x"
type input "2"
type textarea "x"
type input "24"
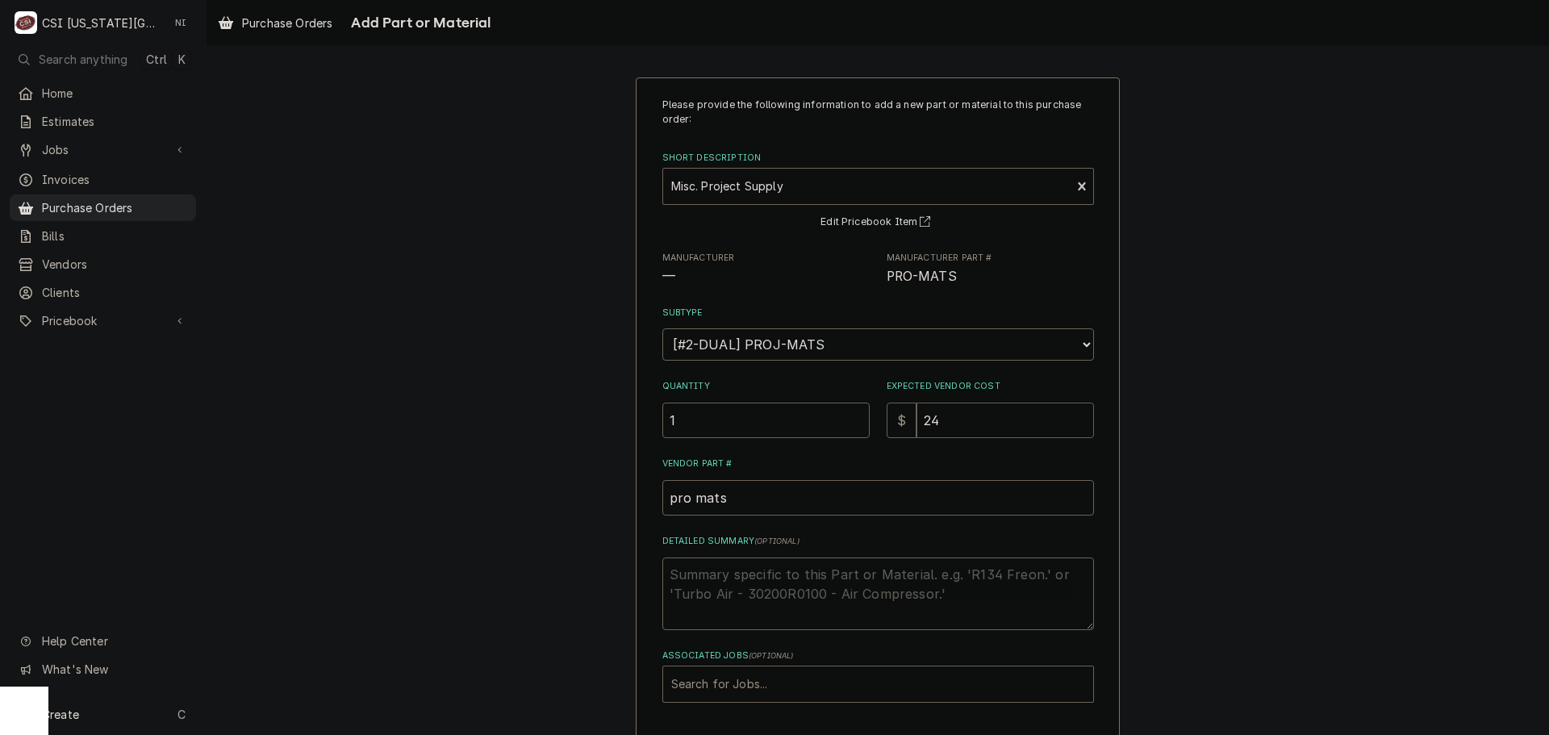
type textarea "x"
type input "24.3"
type textarea "x"
type input "24.36"
click at [791, 681] on div "Associated Jobs" at bounding box center [878, 684] width 414 height 29
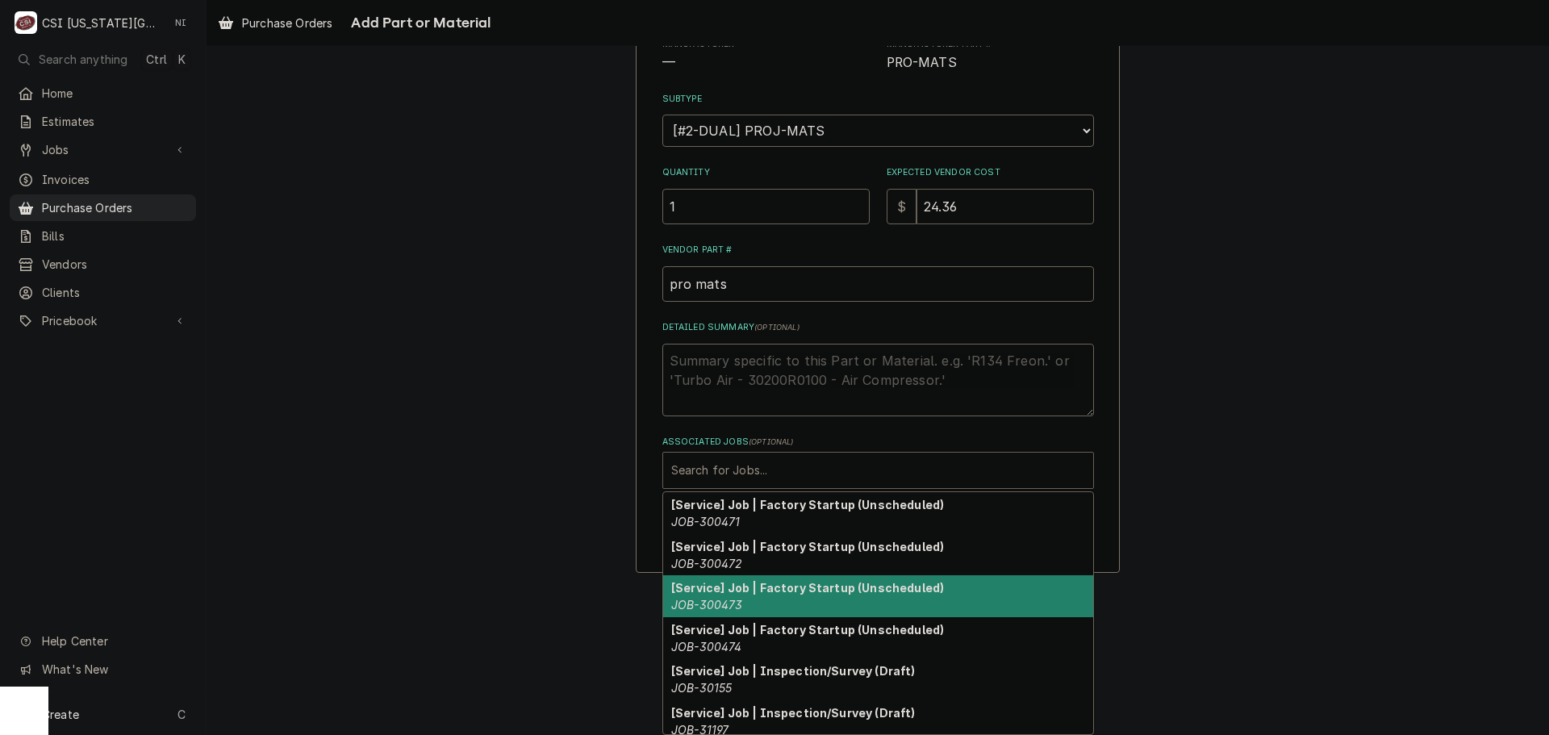
click at [1283, 378] on div "Please provide the following information to add a new part or material to this …" at bounding box center [878, 218] width 1343 height 738
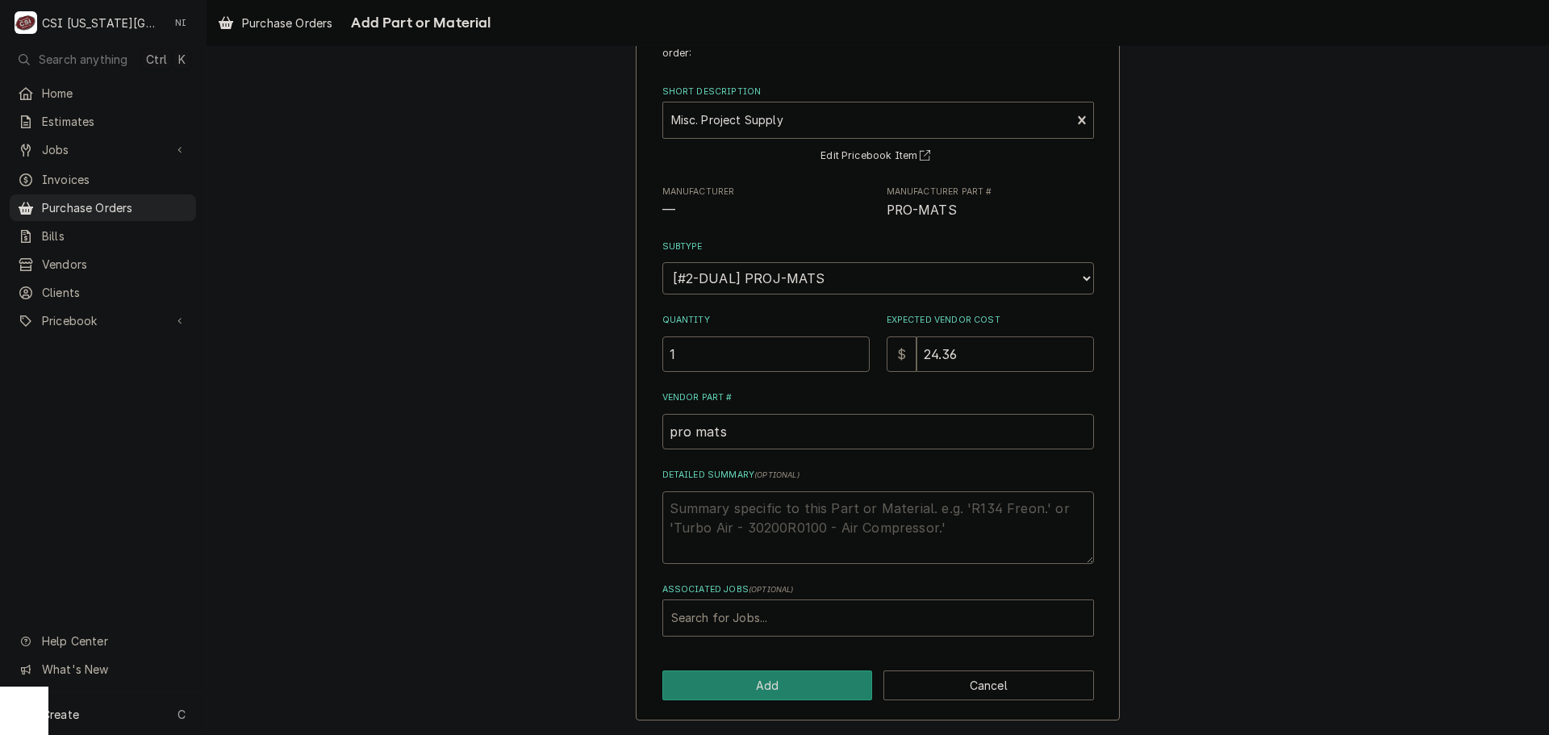
scroll to position [66, 0]
click at [804, 686] on button "Add" at bounding box center [767, 686] width 211 height 30
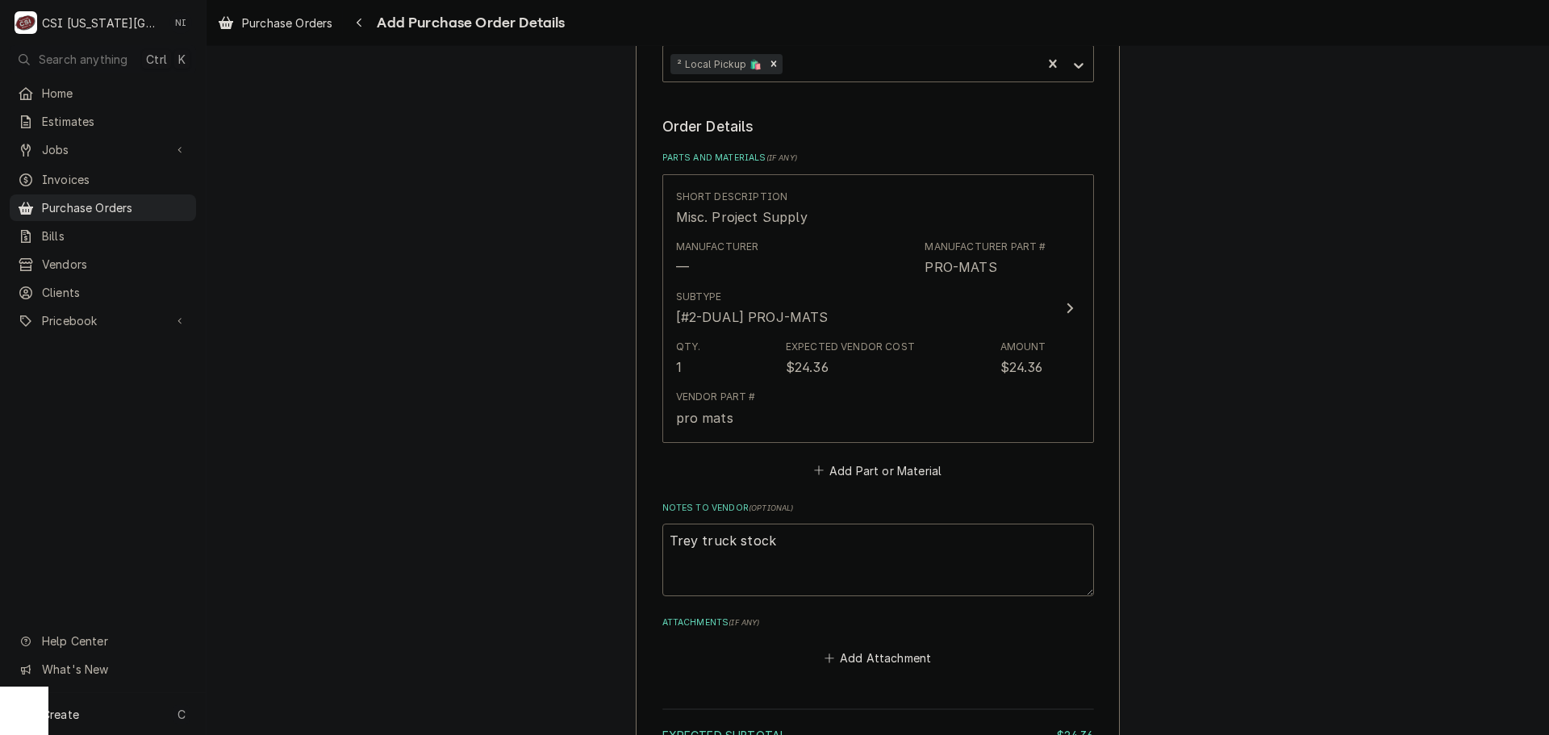
scroll to position [700, 0]
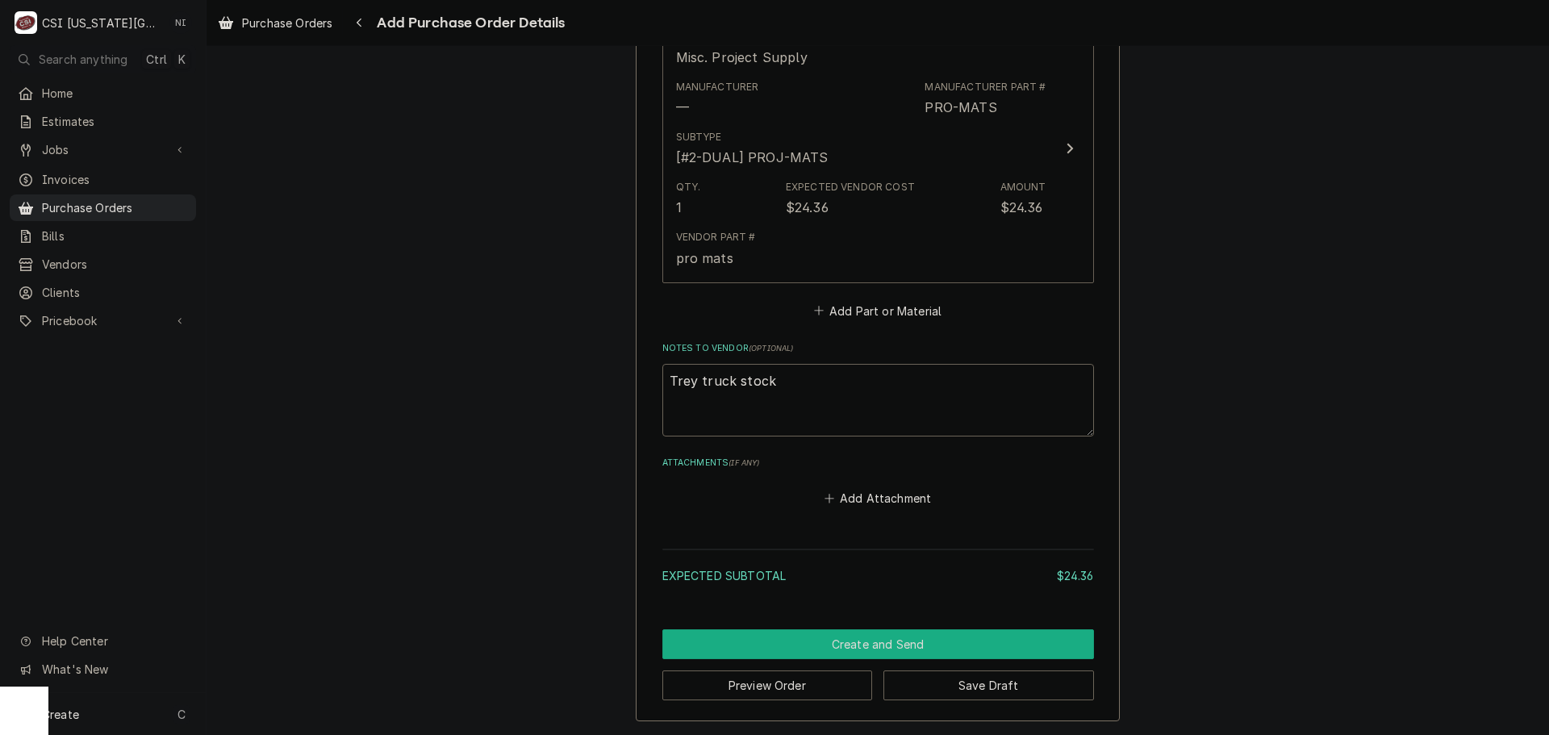
drag, startPoint x: 900, startPoint y: 637, endPoint x: 921, endPoint y: 637, distance: 21.0
click at [902, 637] on button "Create and Send" at bounding box center [878, 644] width 432 height 30
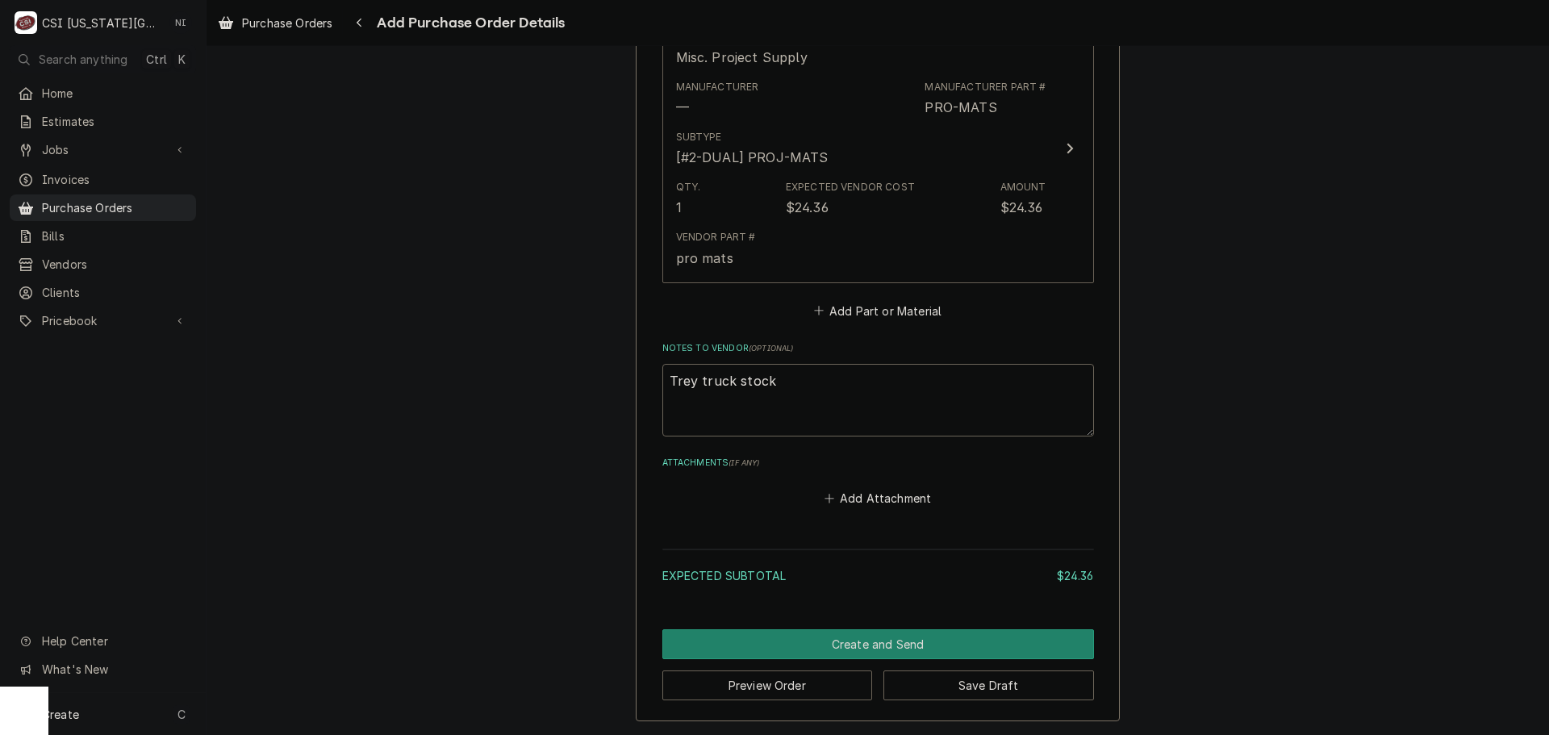
scroll to position [692, 0]
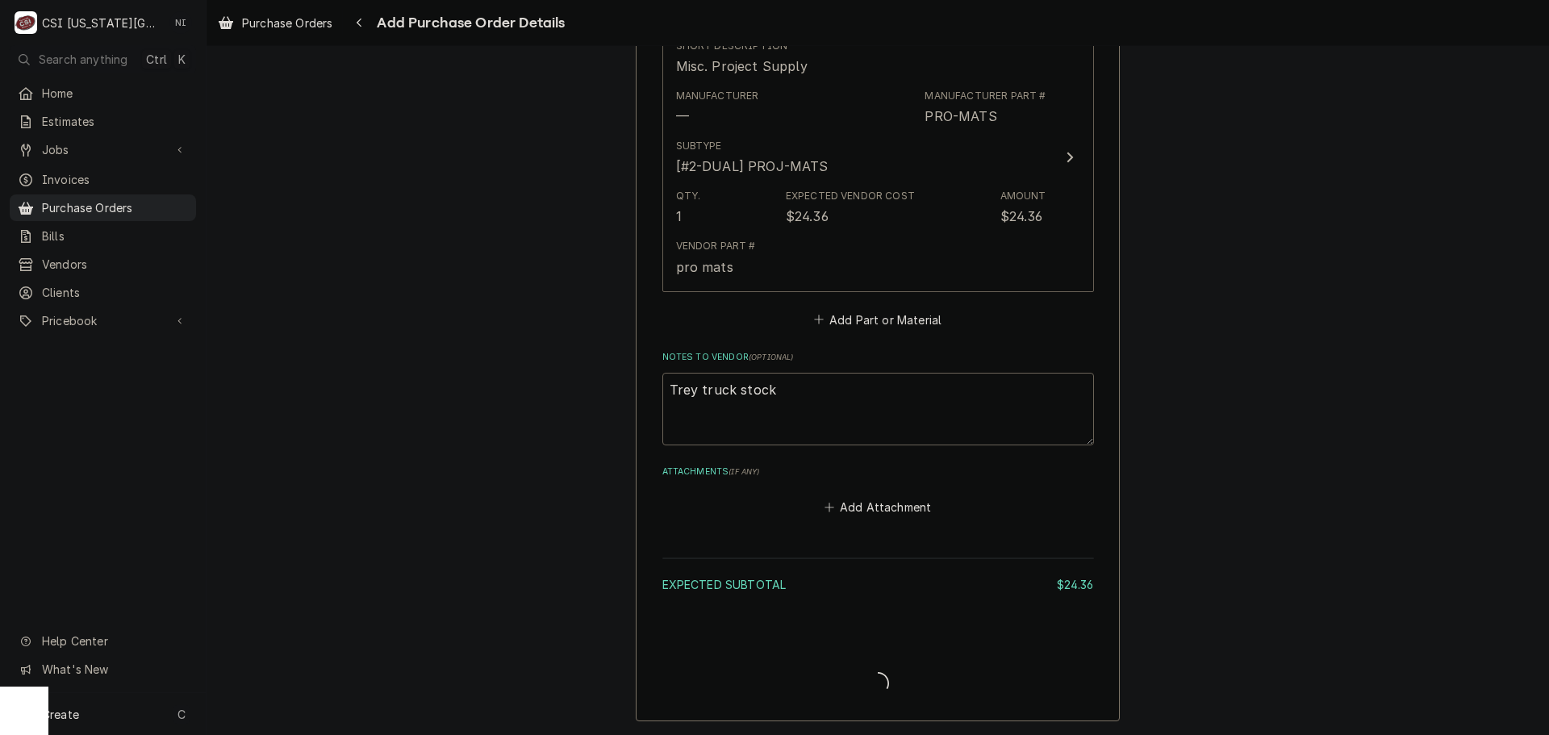
type textarea "x"
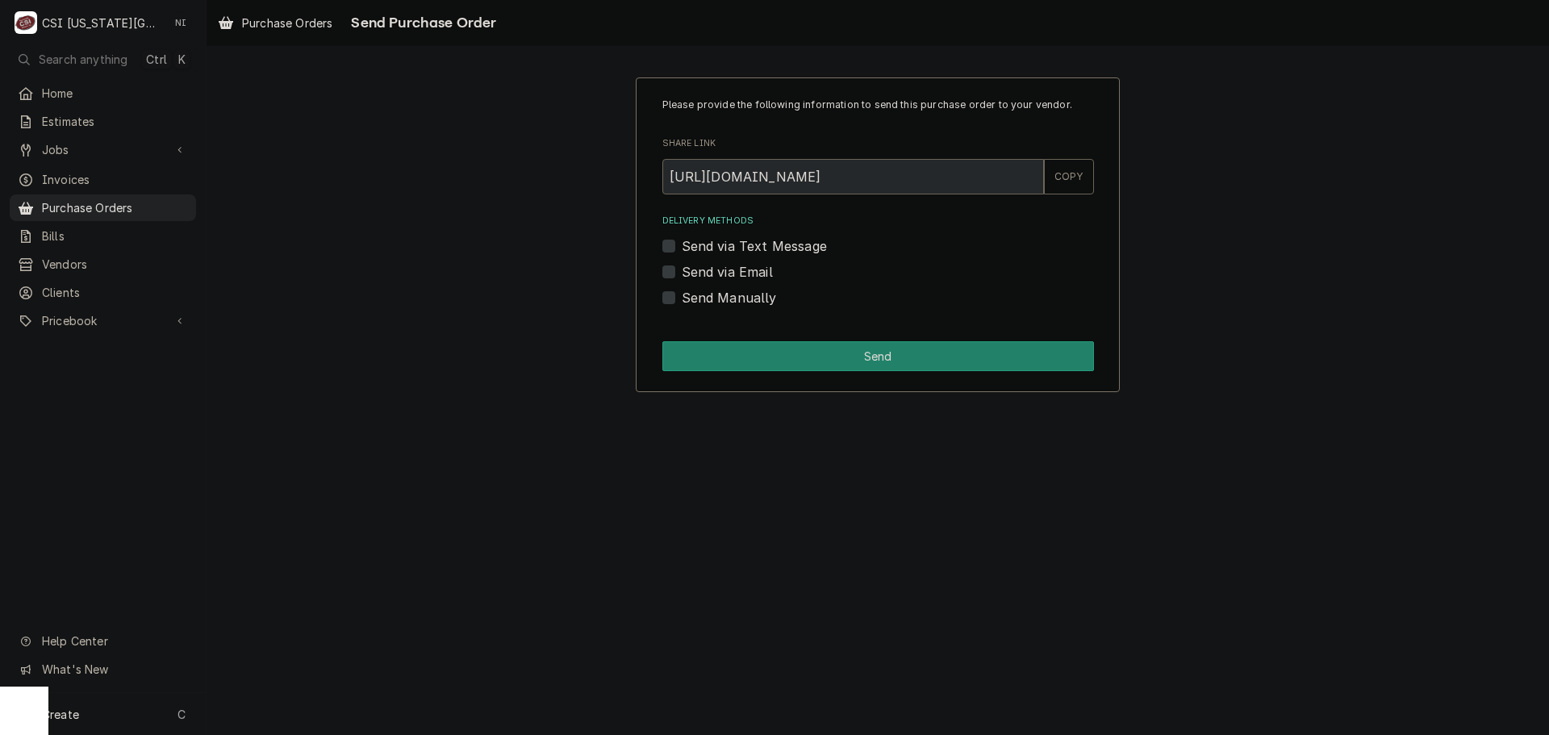
click at [682, 295] on label "Send Manually" at bounding box center [729, 297] width 95 height 19
click at [682, 295] on input "Send Manually" at bounding box center [898, 306] width 432 height 36
checkbox input "true"
drag, startPoint x: 874, startPoint y: 374, endPoint x: 877, endPoint y: 366, distance: 9.4
click at [875, 374] on div "Please provide the following information to send this purchase order to your ve…" at bounding box center [878, 234] width 484 height 315
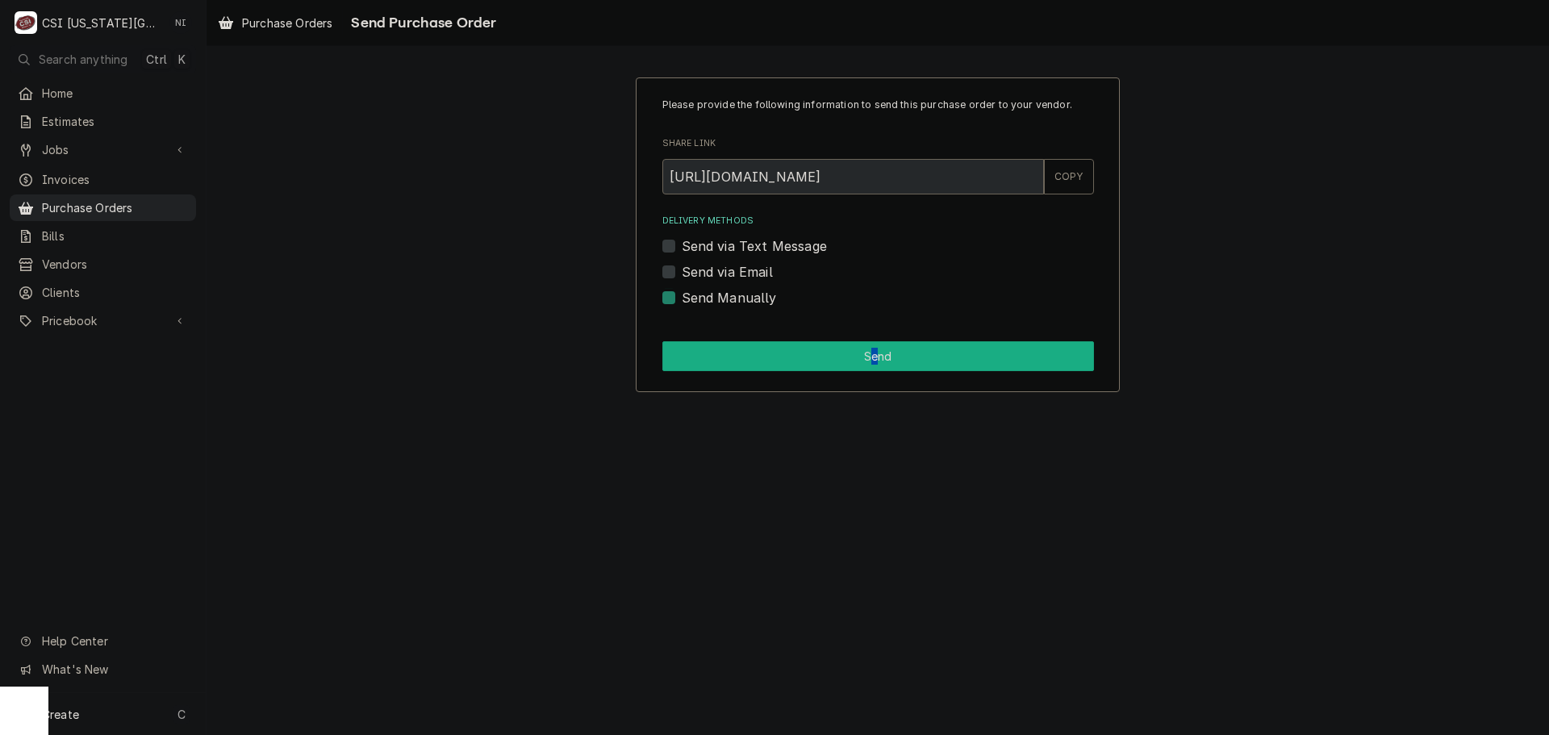
click at [877, 361] on button "Send" at bounding box center [878, 356] width 432 height 30
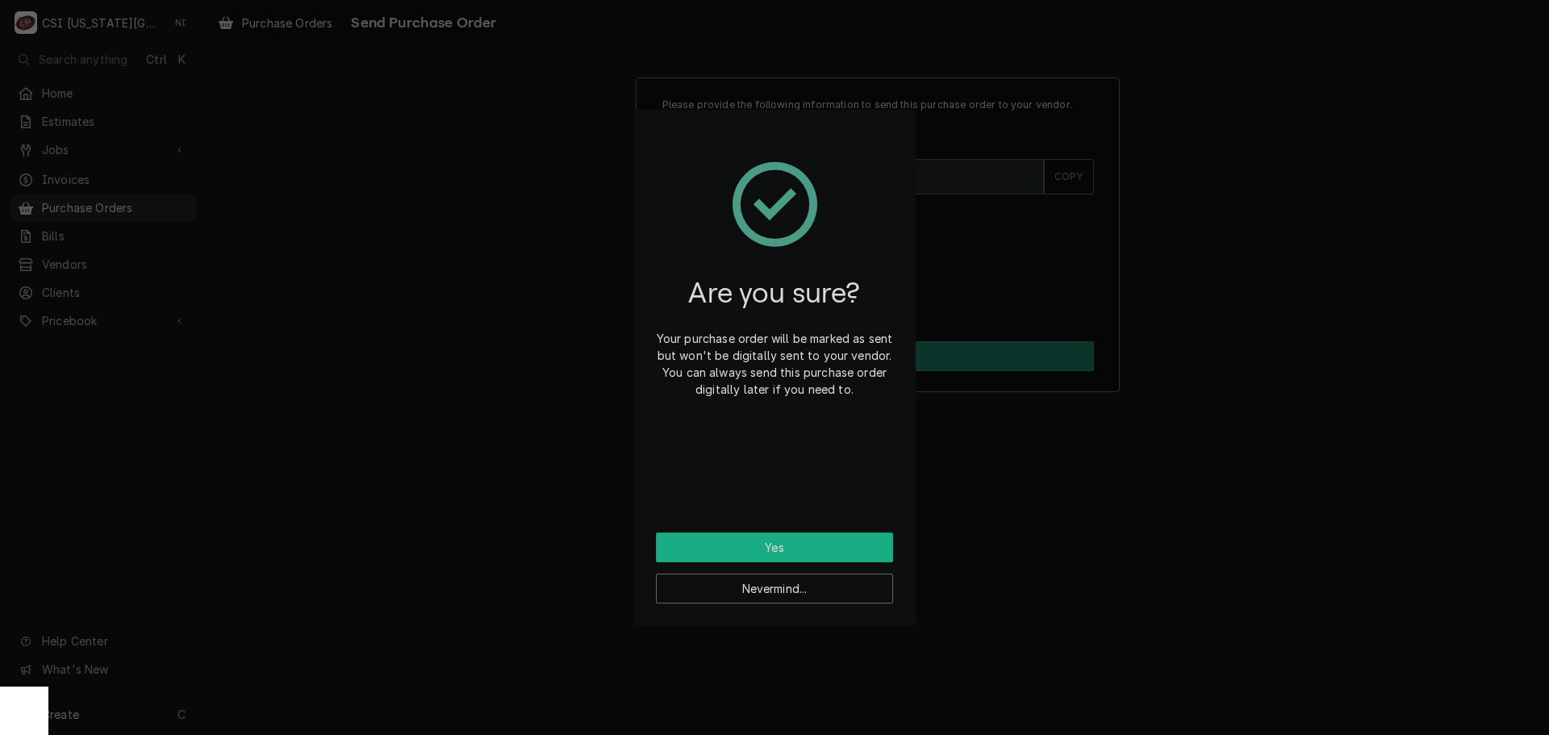
click at [780, 548] on button "Yes" at bounding box center [774, 548] width 237 height 30
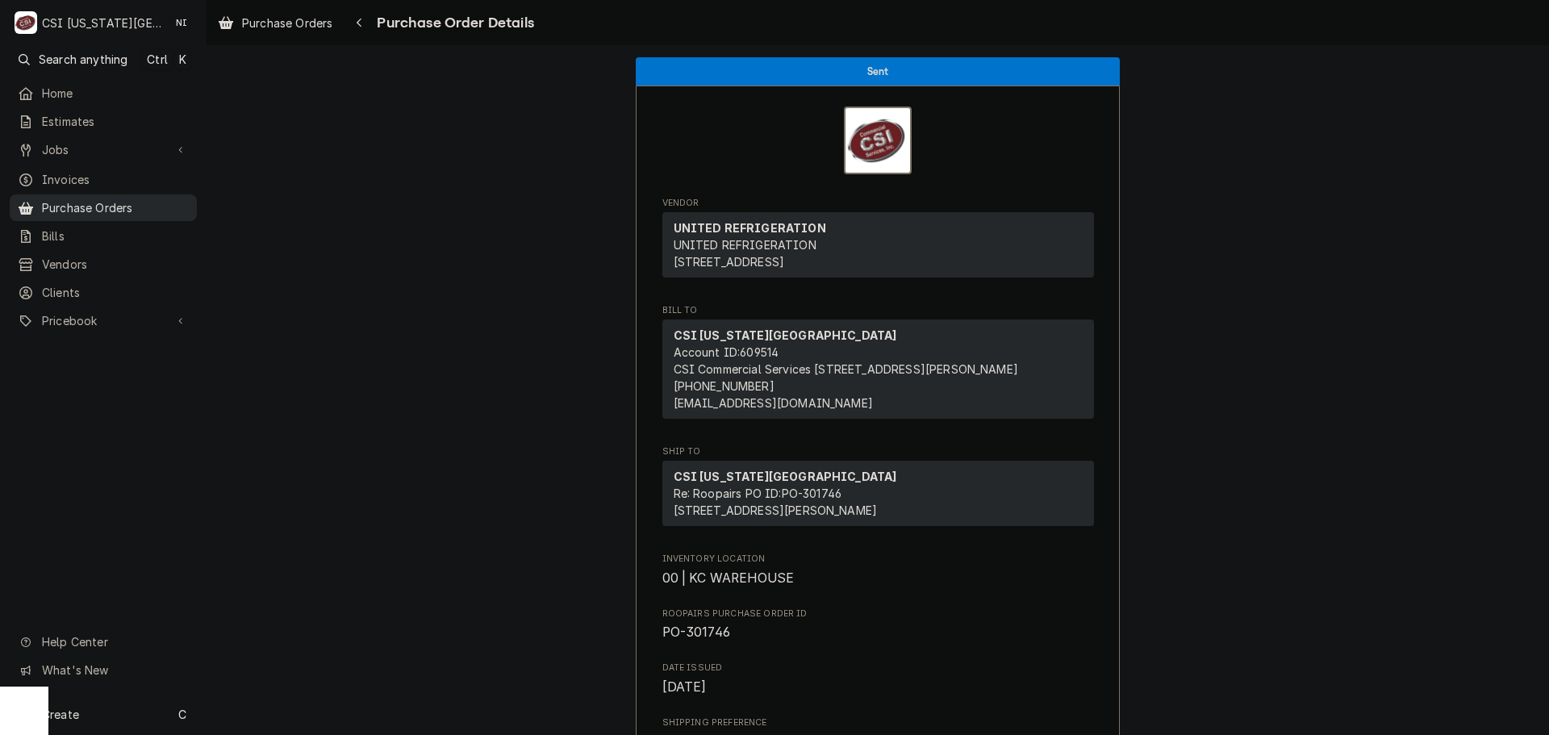
click at [163, 199] on span "Purchase Orders" at bounding box center [115, 207] width 147 height 17
